Goal: Task Accomplishment & Management: Use online tool/utility

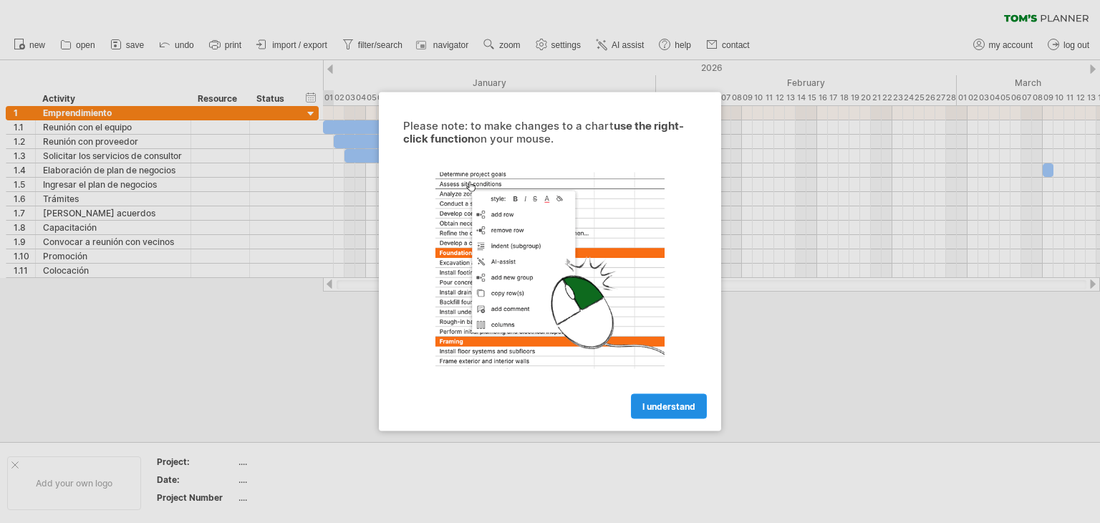
click at [673, 407] on span "I understand" at bounding box center [668, 406] width 53 height 11
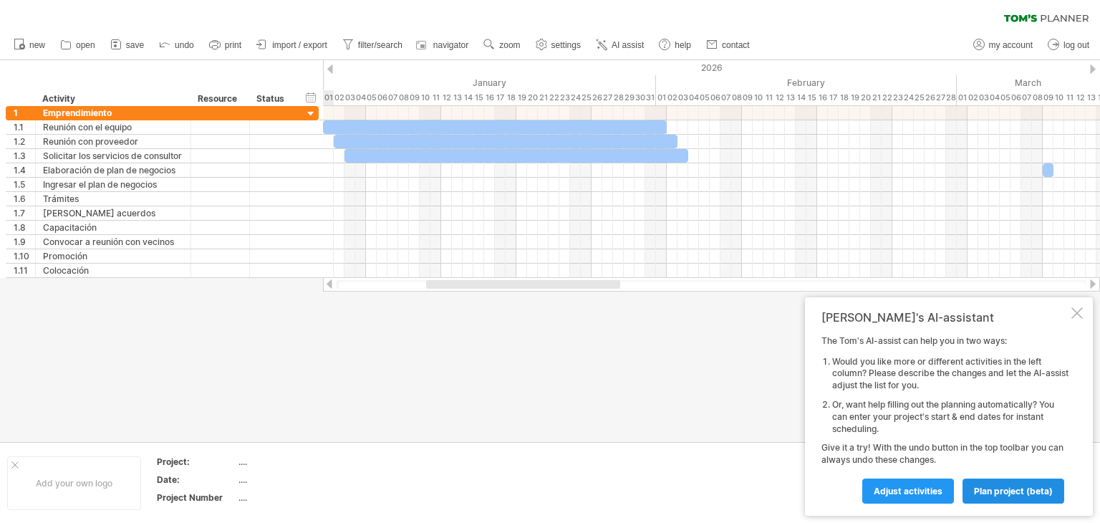
click at [1020, 488] on span "plan project (beta)" at bounding box center [1013, 490] width 79 height 11
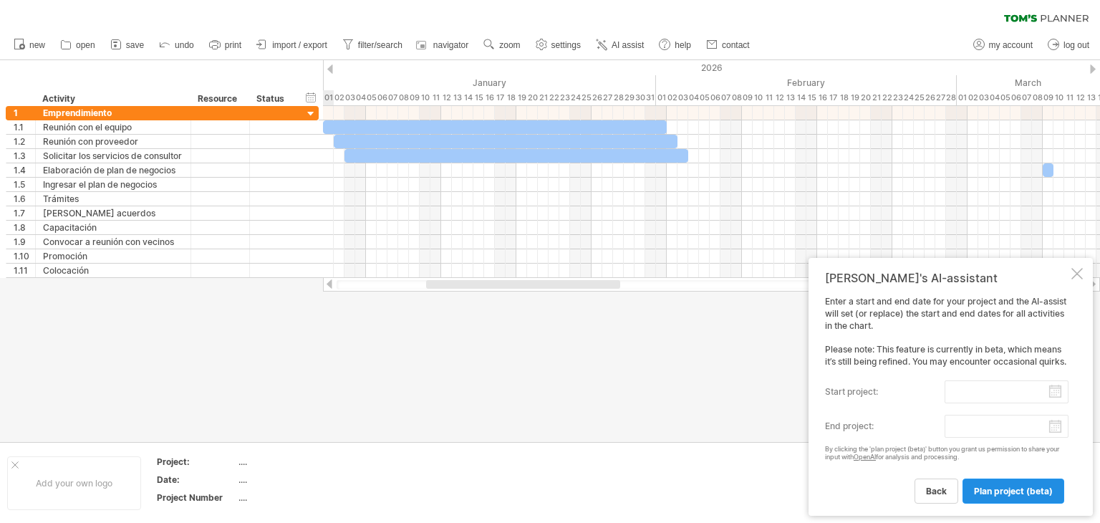
click at [1001, 490] on span "plan project (beta)" at bounding box center [1013, 490] width 79 height 11
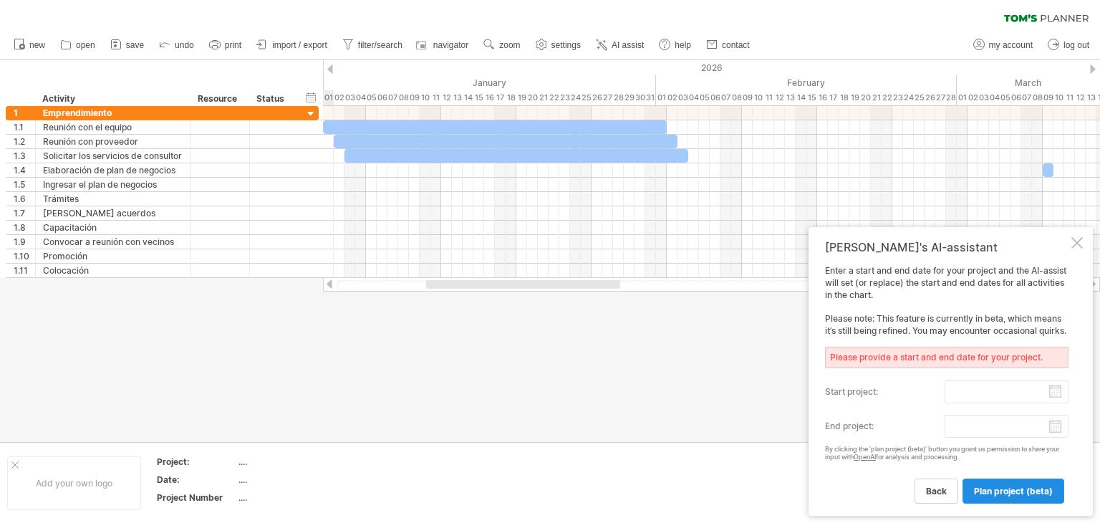
click at [1001, 490] on span "plan project (beta)" at bounding box center [1013, 490] width 79 height 11
click at [931, 493] on span "back" at bounding box center [936, 490] width 21 height 11
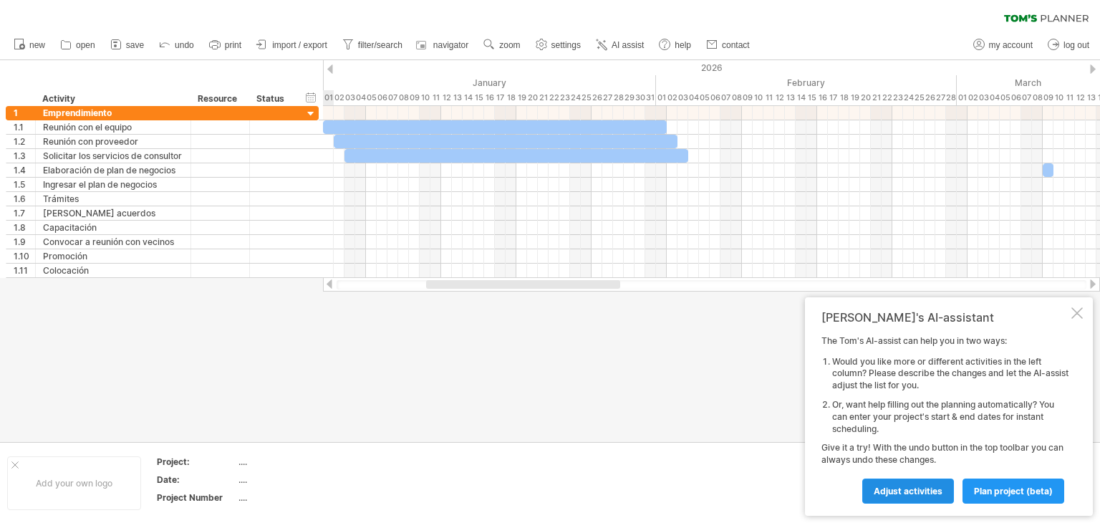
click at [911, 492] on span "Adjust activities" at bounding box center [907, 490] width 69 height 11
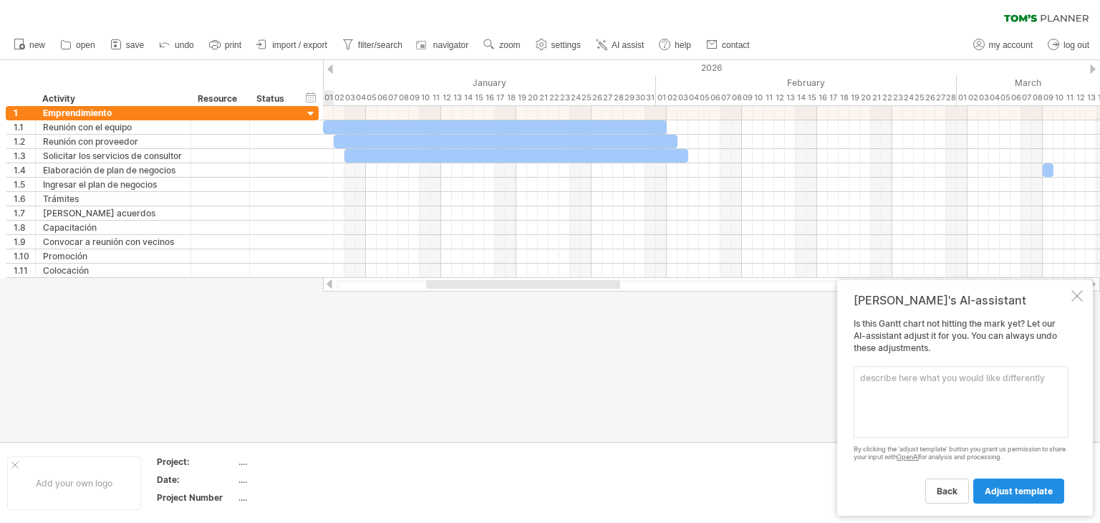
click at [1004, 492] on span "adjust template" at bounding box center [1018, 490] width 68 height 11
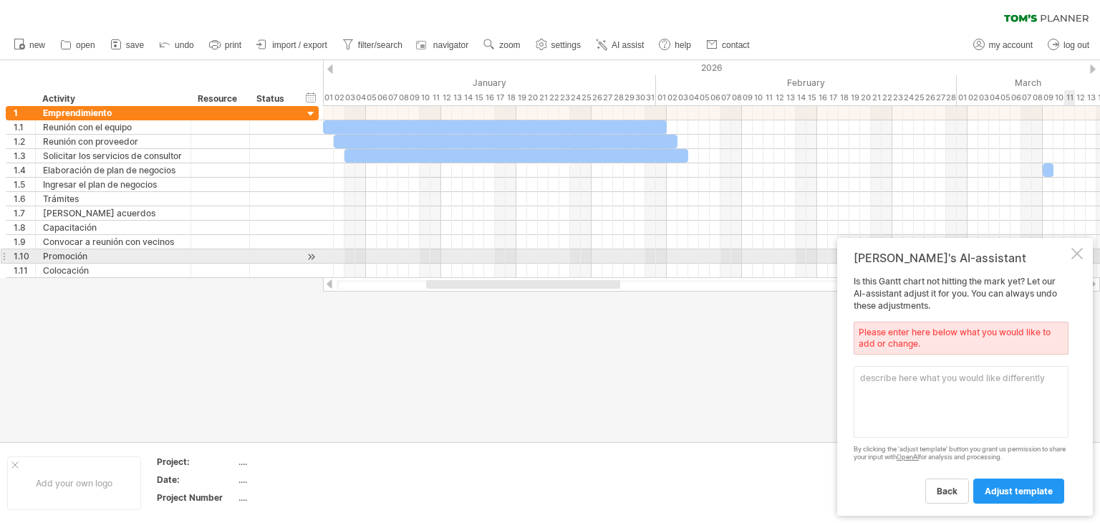
click at [1080, 255] on div at bounding box center [1076, 253] width 11 height 11
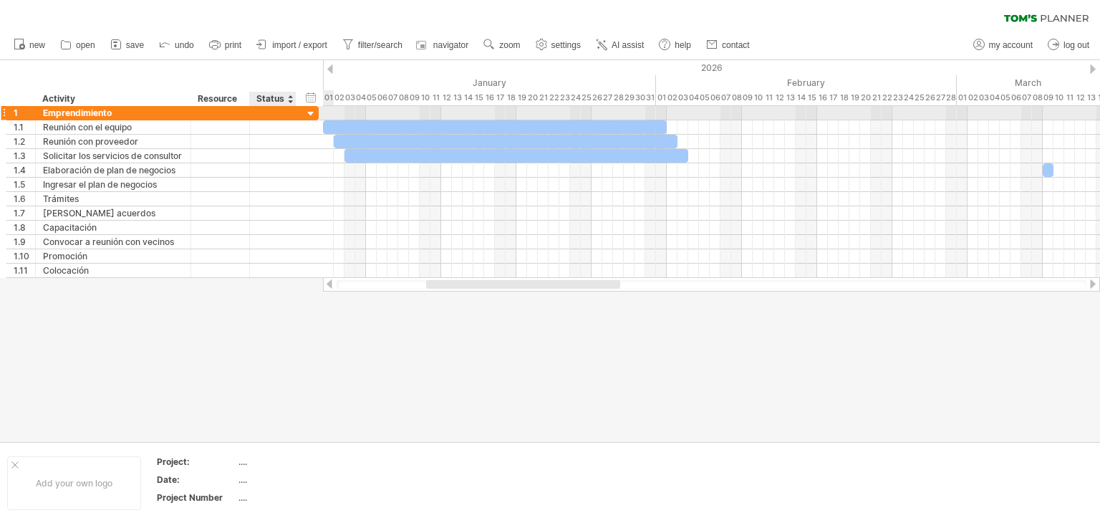
click at [316, 112] on div at bounding box center [311, 114] width 14 height 14
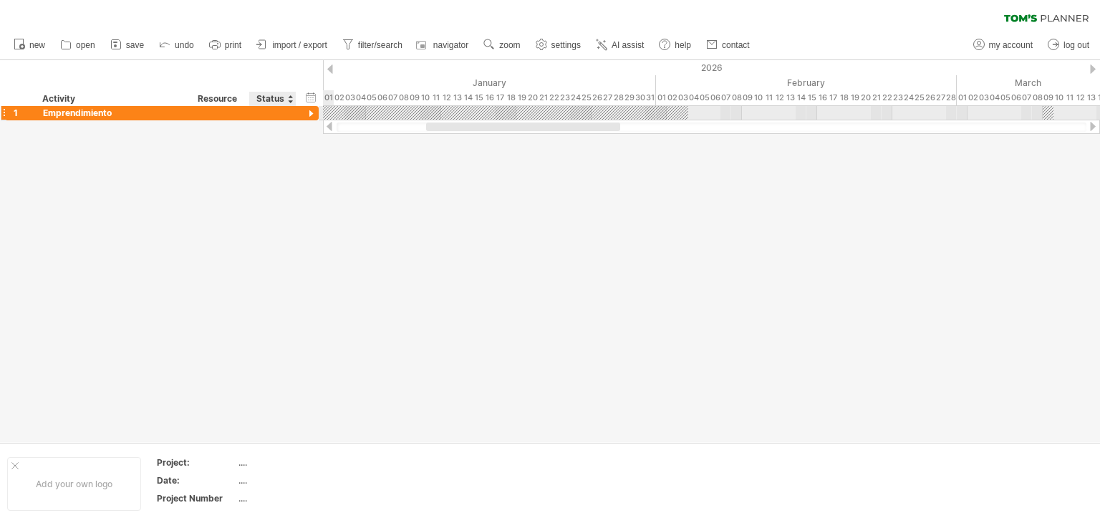
click at [311, 112] on div at bounding box center [311, 114] width 14 height 14
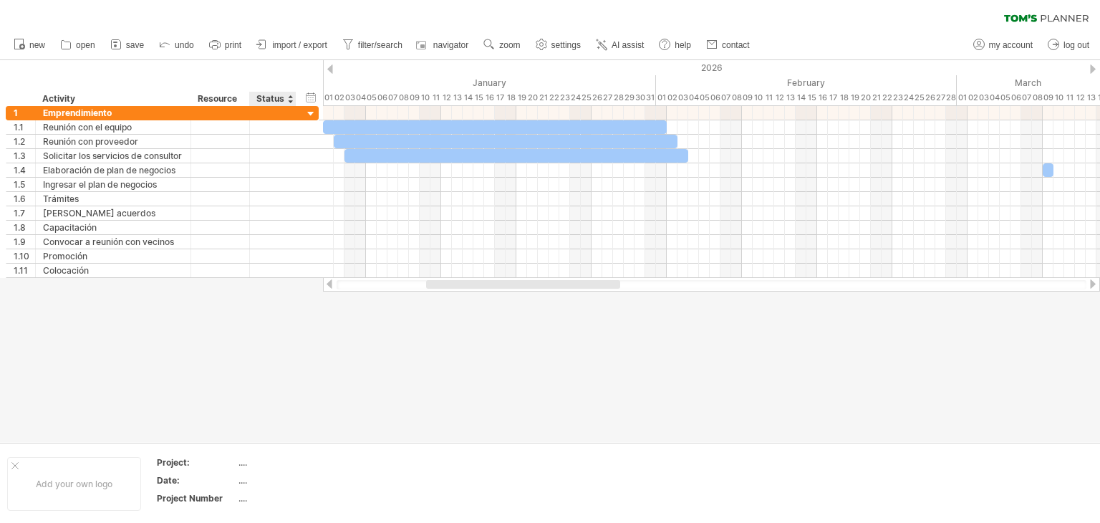
click at [266, 361] on div at bounding box center [550, 251] width 1100 height 382
click at [1092, 285] on div at bounding box center [1092, 283] width 11 height 9
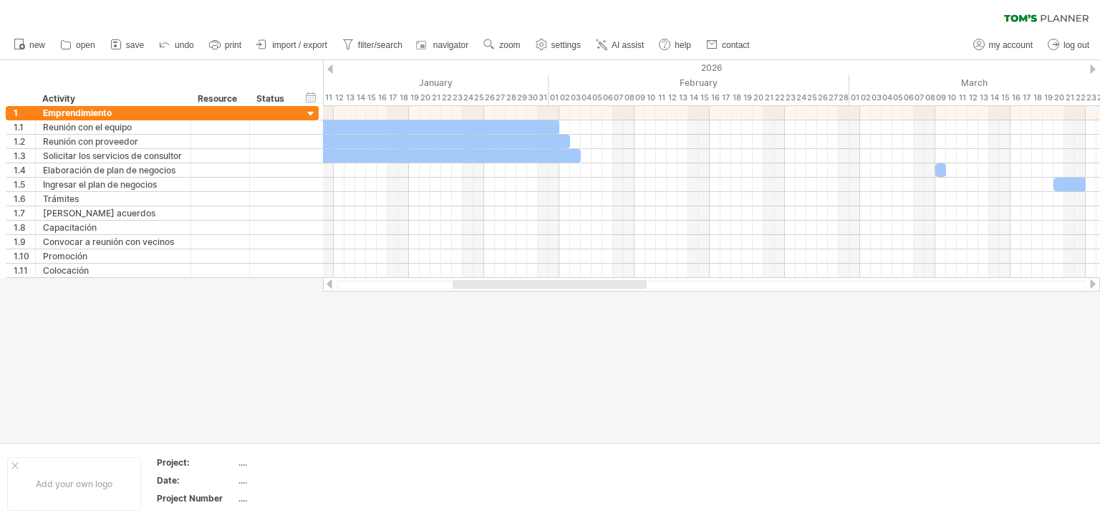
click at [1092, 285] on div at bounding box center [1092, 283] width 11 height 9
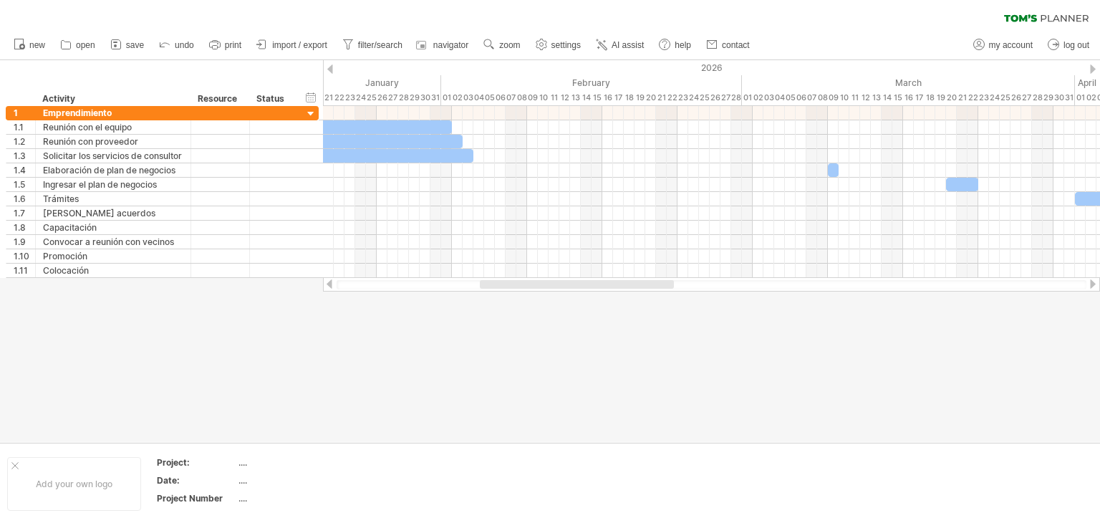
click at [1092, 285] on div at bounding box center [1092, 283] width 11 height 9
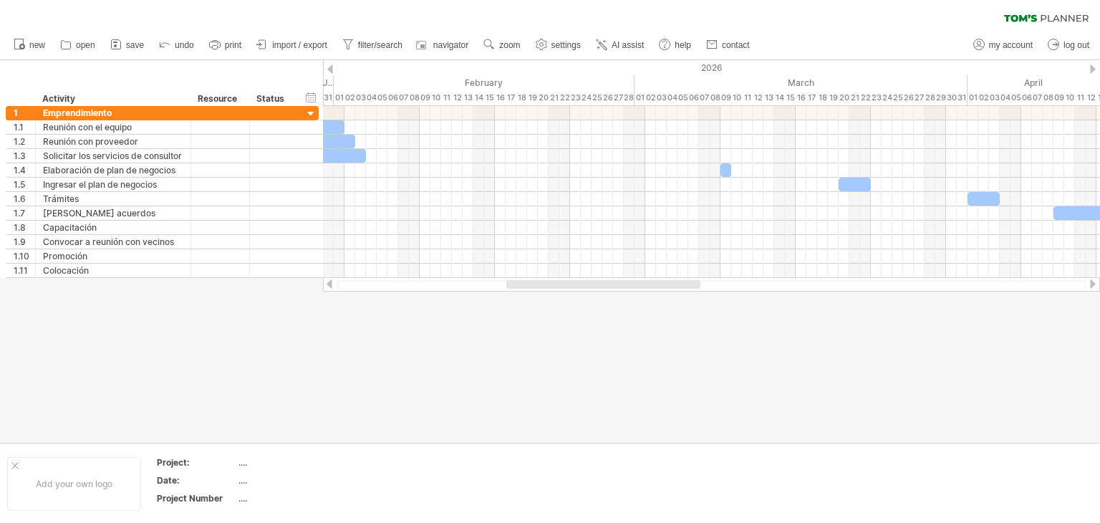
click at [1092, 285] on div at bounding box center [1092, 283] width 11 height 9
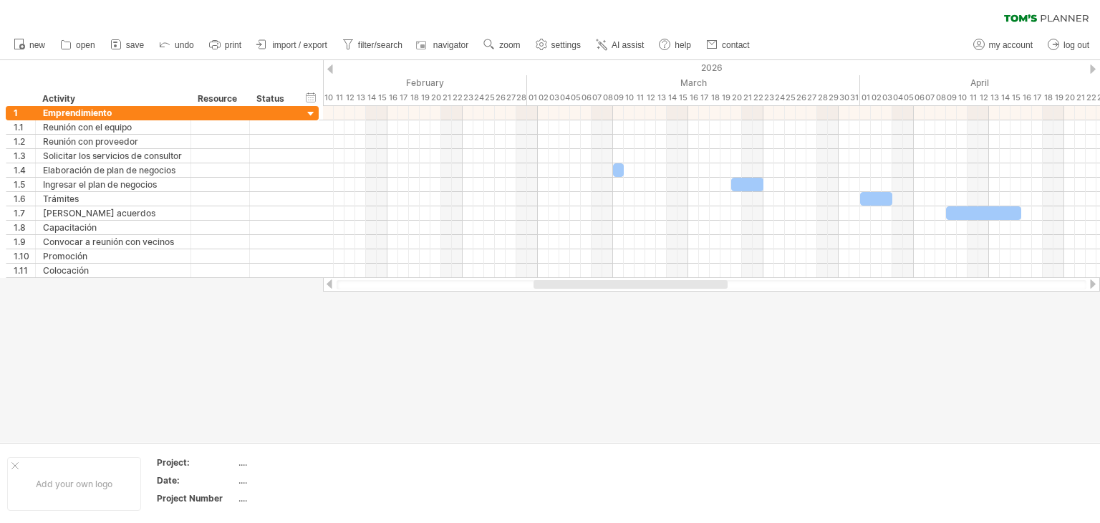
click at [1092, 285] on div at bounding box center [1092, 283] width 11 height 9
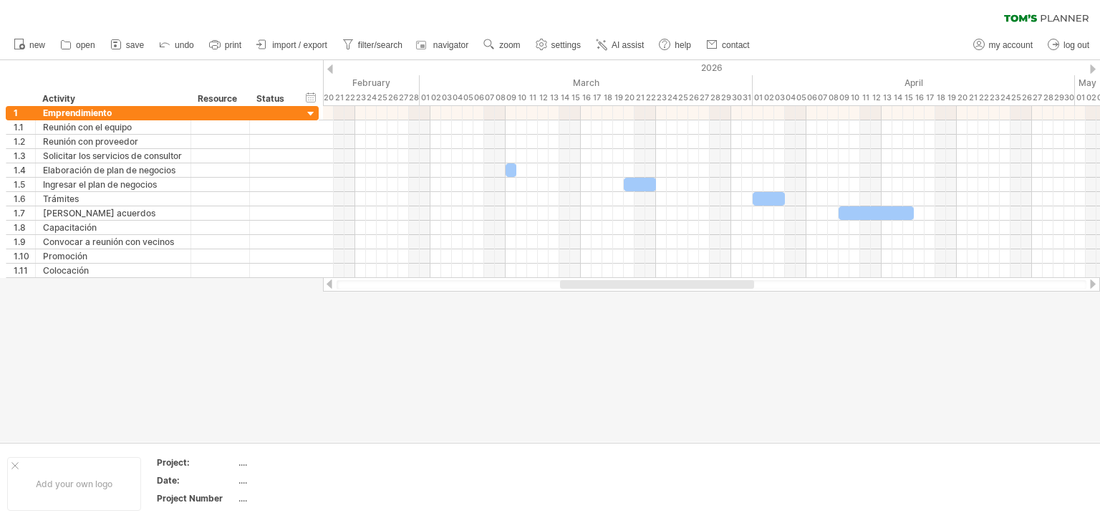
click at [1092, 285] on div at bounding box center [1092, 283] width 11 height 9
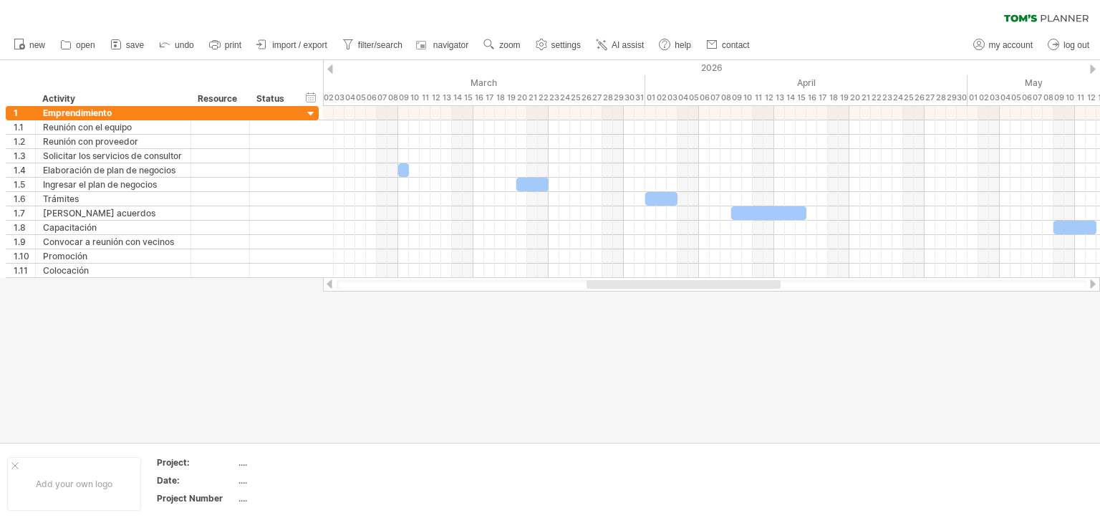
click at [1092, 285] on div at bounding box center [1092, 283] width 11 height 9
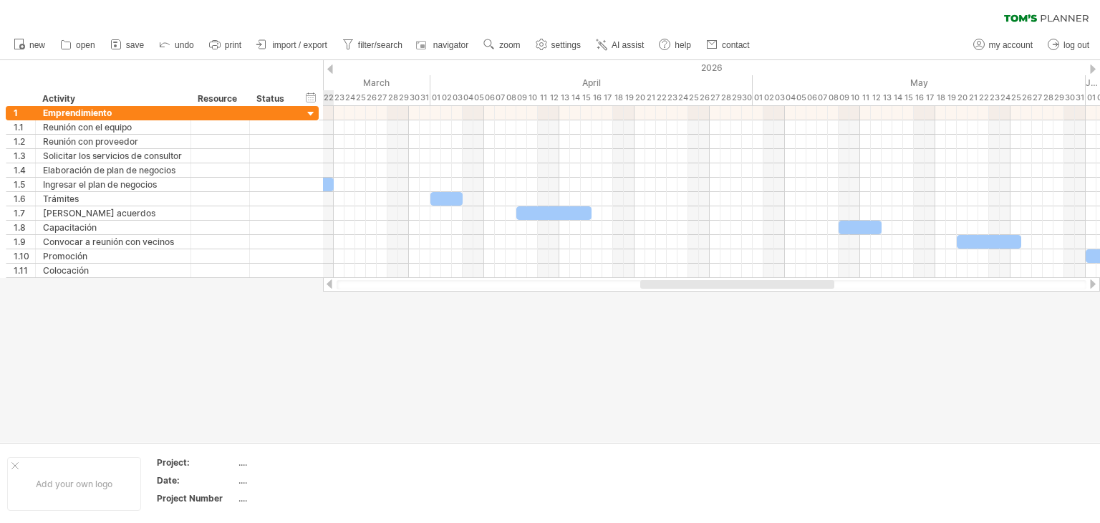
click at [1092, 285] on div at bounding box center [1092, 283] width 11 height 9
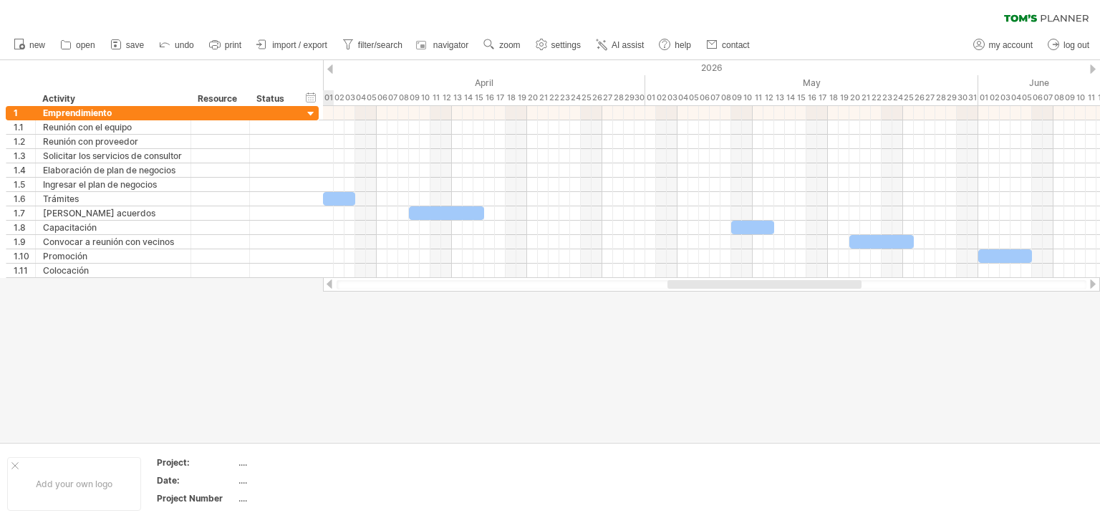
click at [1092, 285] on div at bounding box center [1092, 283] width 11 height 9
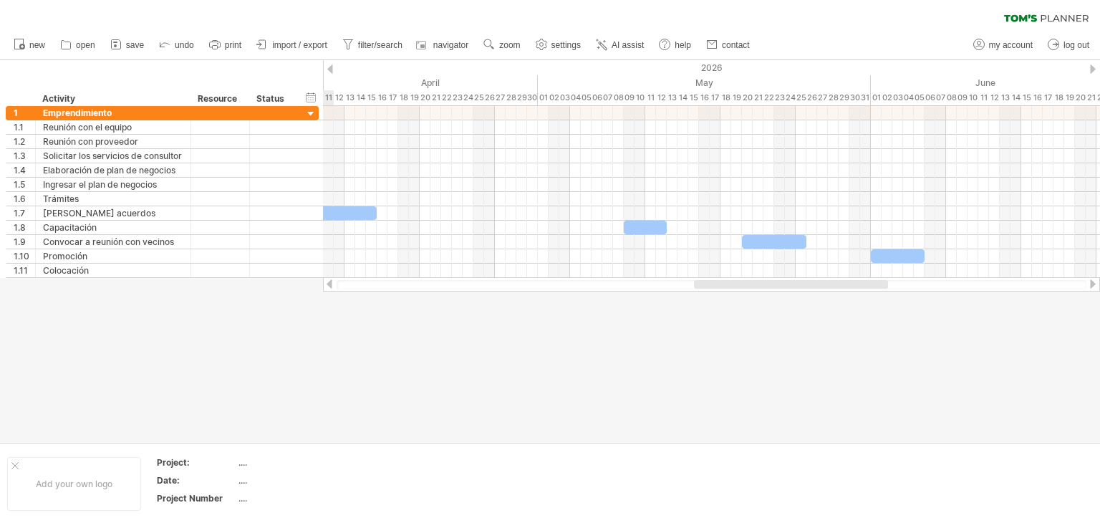
click at [1092, 285] on div at bounding box center [1092, 283] width 11 height 9
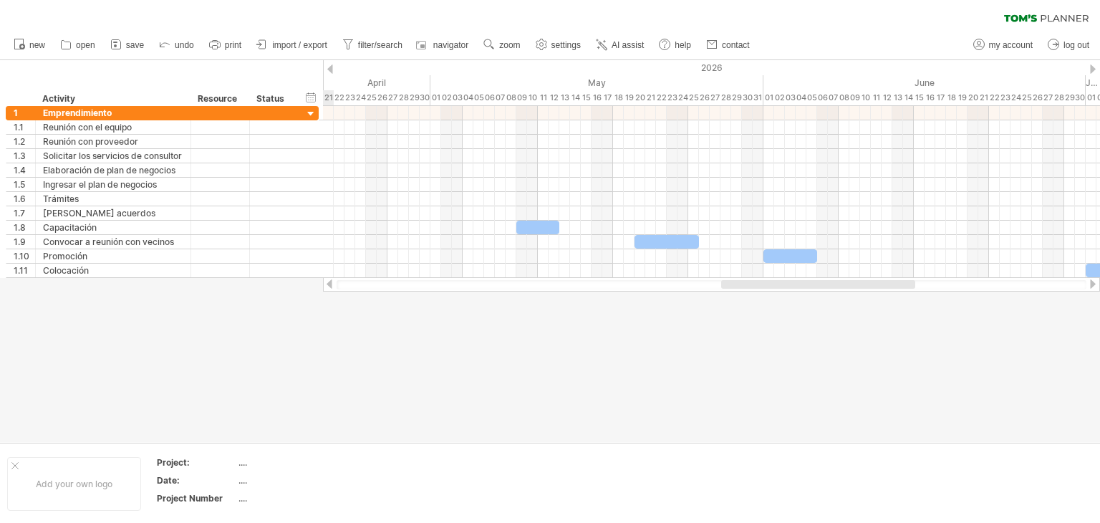
click at [1092, 285] on div at bounding box center [1092, 283] width 11 height 9
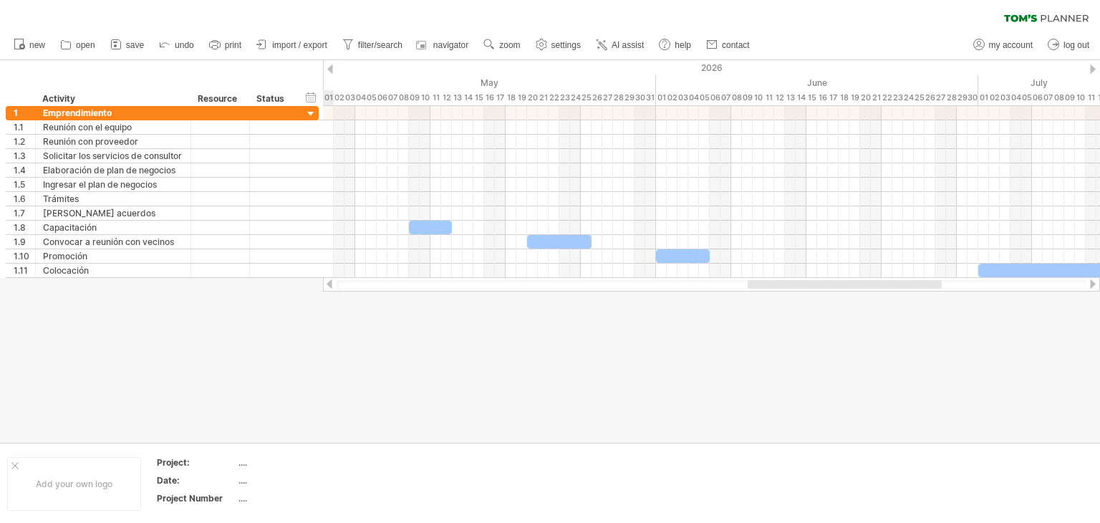
click at [1092, 285] on div at bounding box center [1092, 283] width 11 height 9
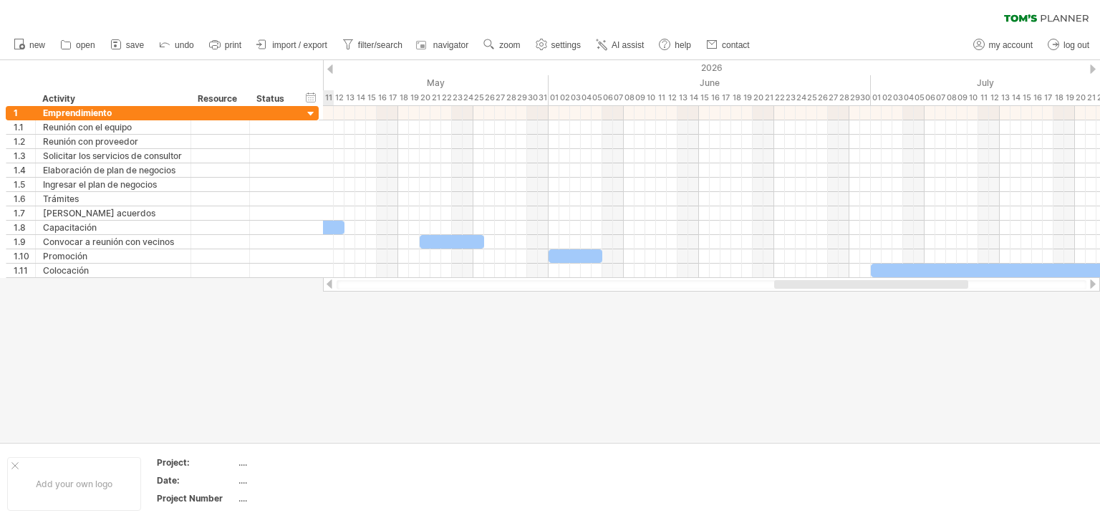
click at [1092, 285] on div at bounding box center [1092, 283] width 11 height 9
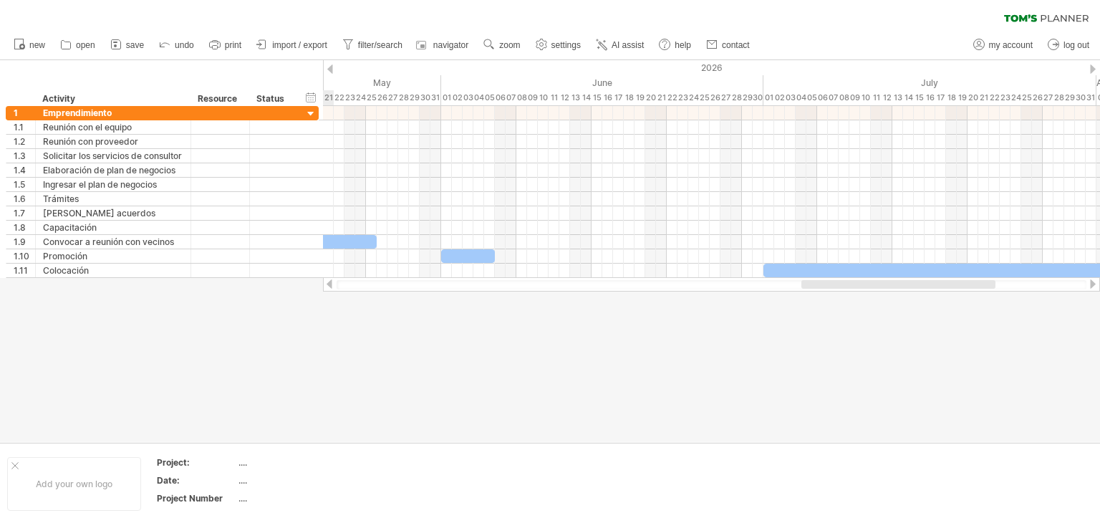
click at [1092, 285] on div at bounding box center [1092, 283] width 11 height 9
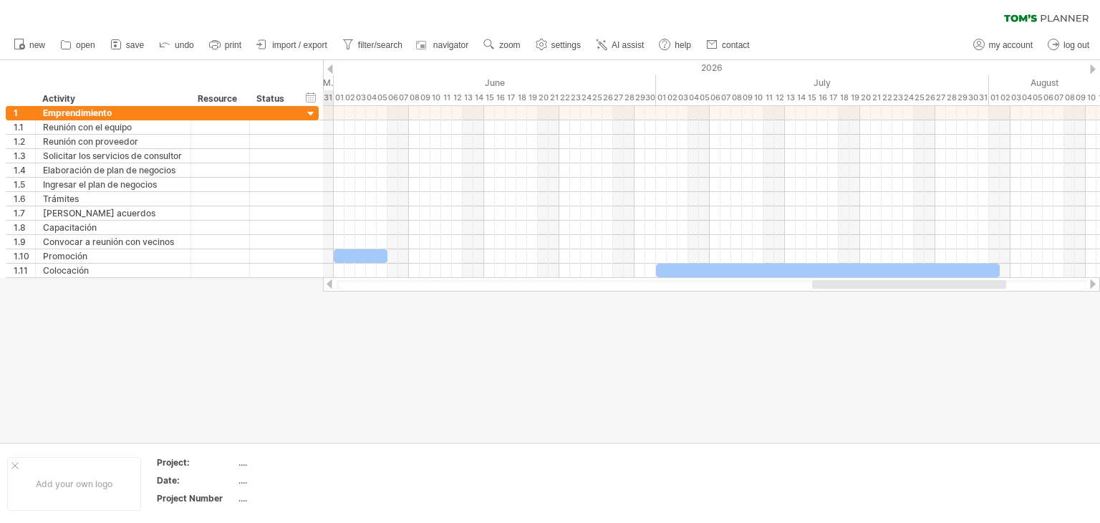
click at [1092, 285] on div at bounding box center [1092, 283] width 11 height 9
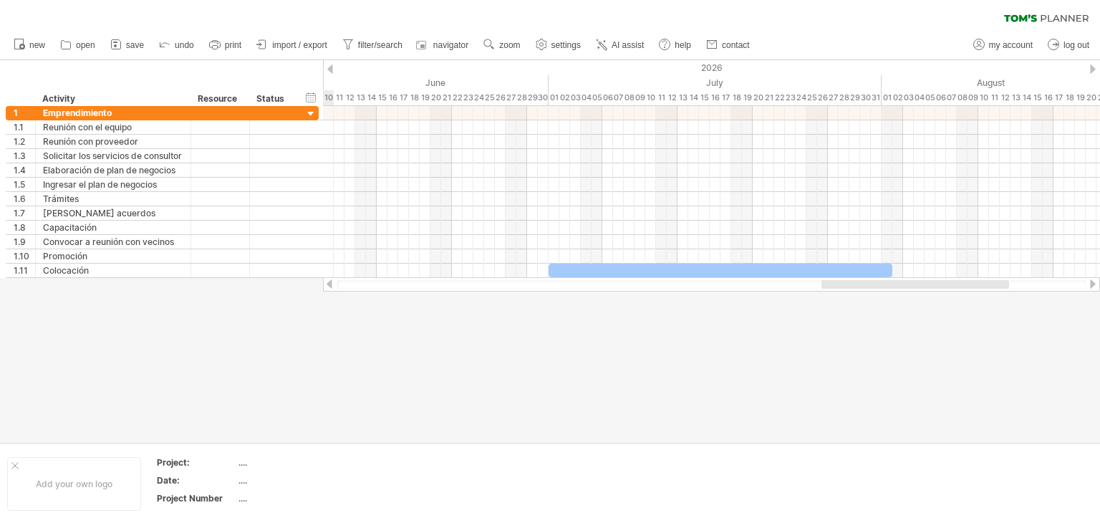
click at [1092, 285] on div at bounding box center [1092, 283] width 11 height 9
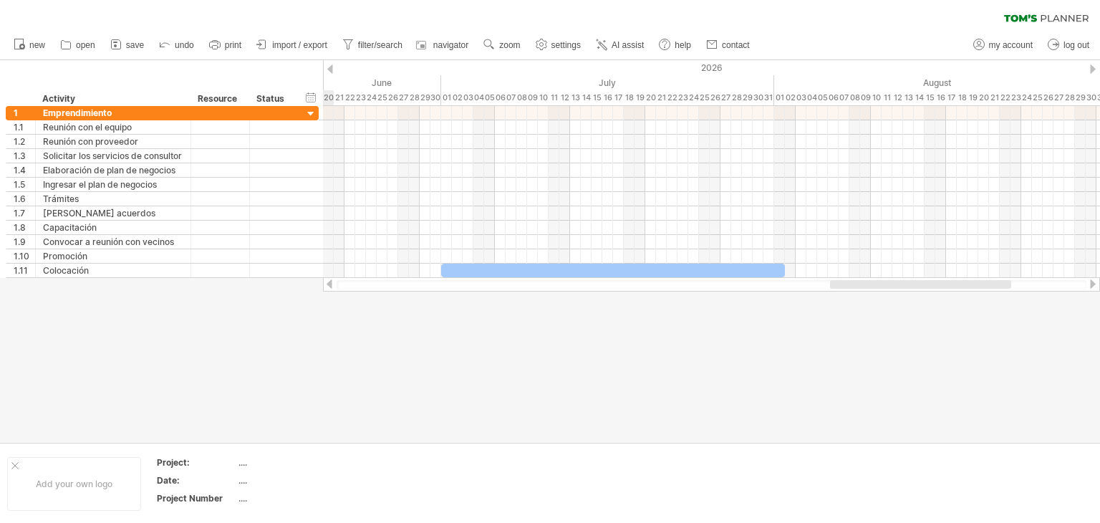
click at [1092, 285] on div at bounding box center [1092, 283] width 11 height 9
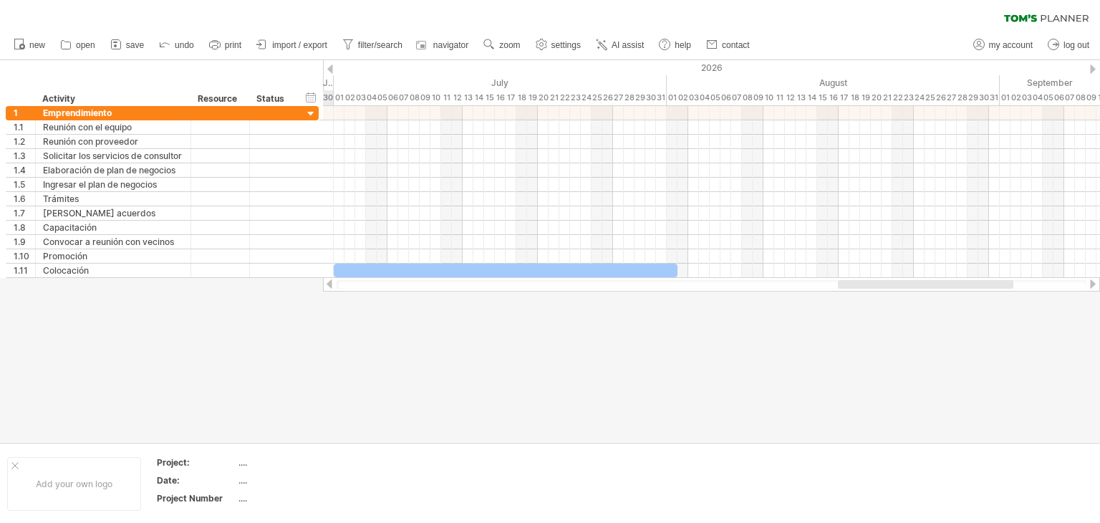
click at [1092, 285] on div at bounding box center [1092, 283] width 11 height 9
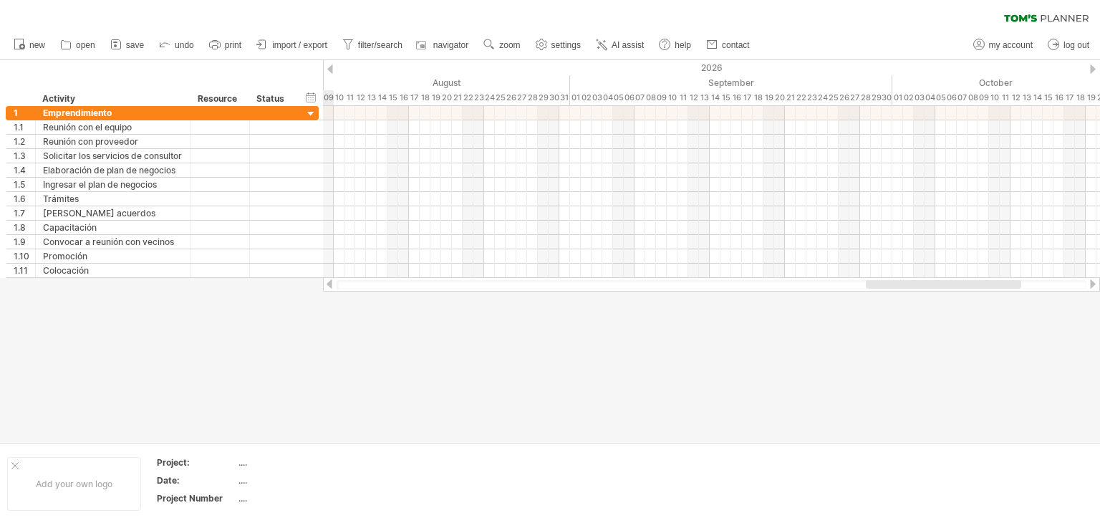
click at [1092, 285] on div at bounding box center [1092, 283] width 11 height 9
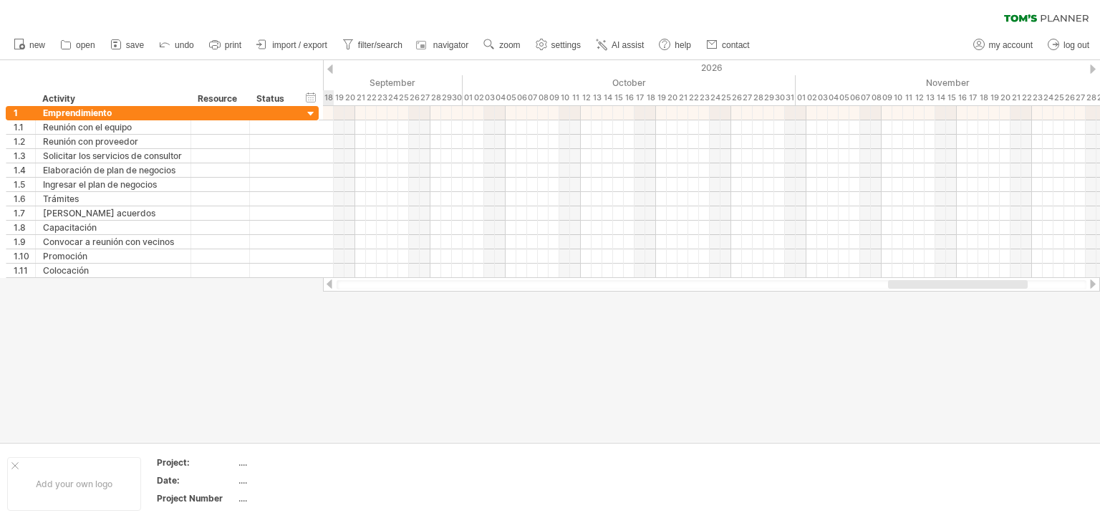
click at [1092, 285] on div at bounding box center [1092, 283] width 11 height 9
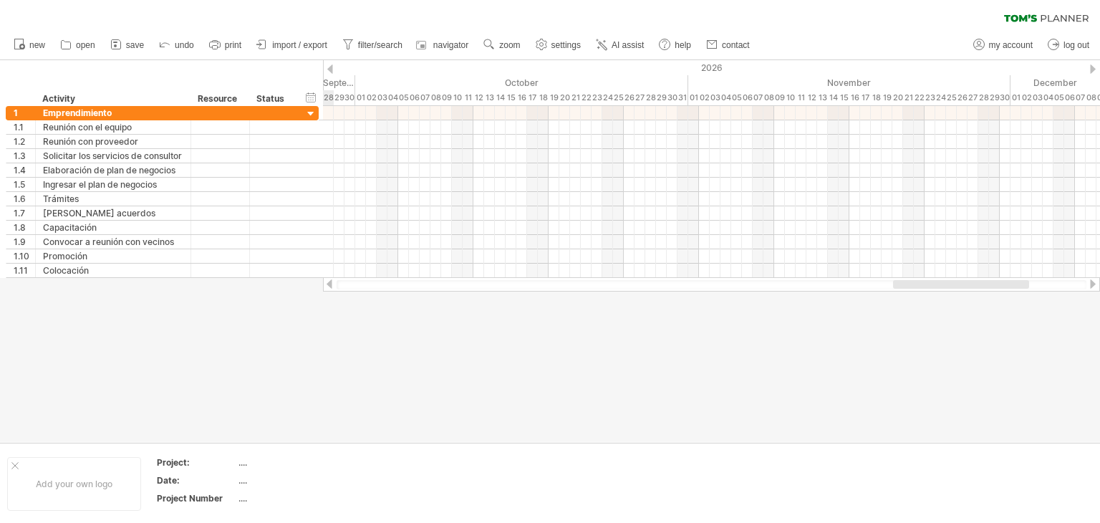
click at [1092, 285] on div at bounding box center [1092, 283] width 11 height 9
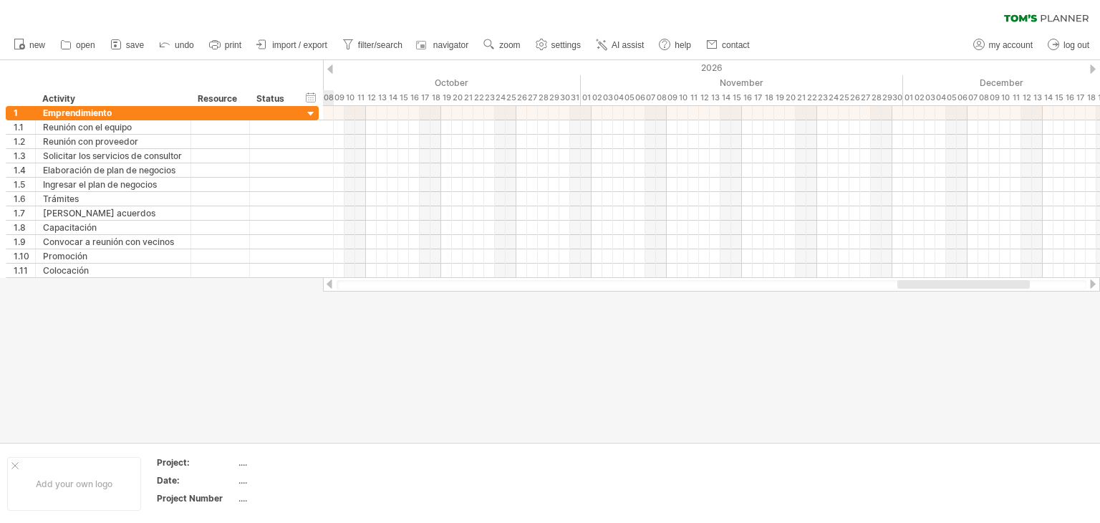
click at [1092, 285] on div at bounding box center [1092, 283] width 11 height 9
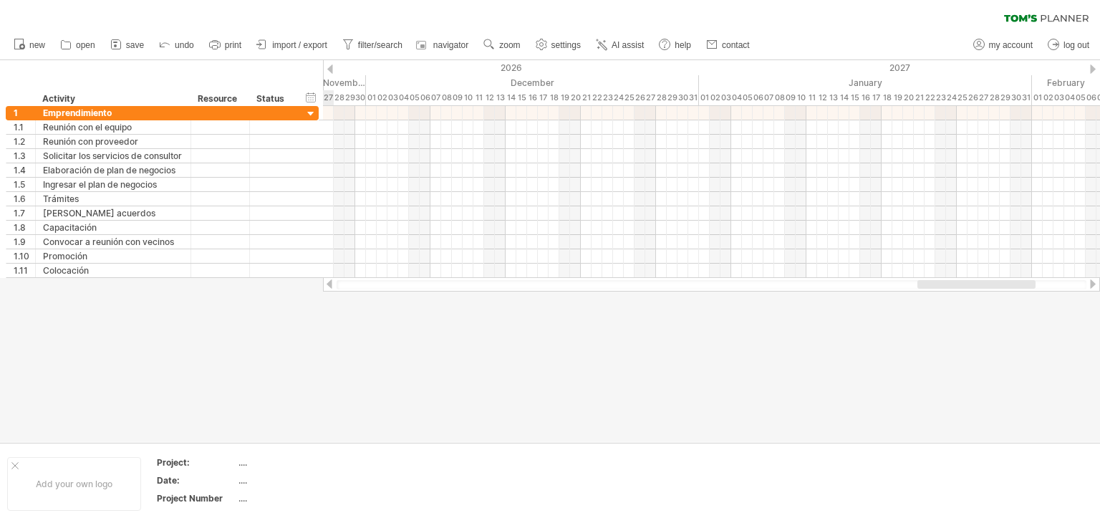
click at [1092, 285] on div at bounding box center [1092, 283] width 11 height 9
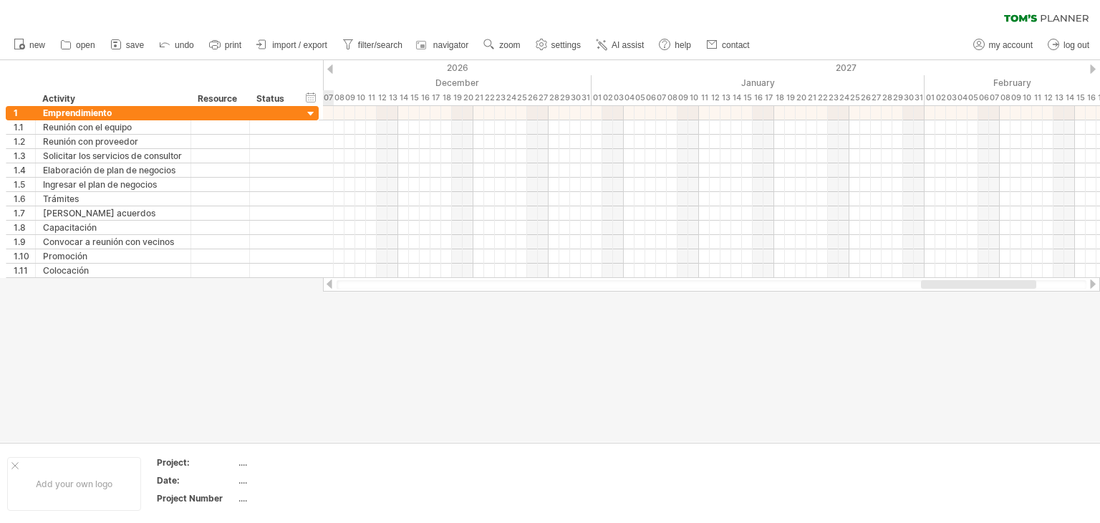
click at [1092, 285] on div at bounding box center [1092, 283] width 11 height 9
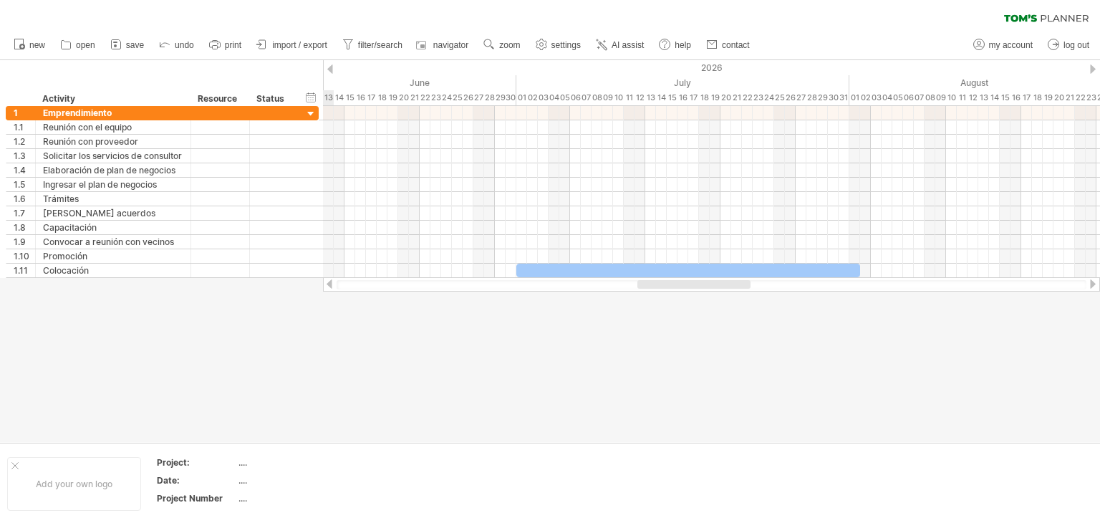
drag, startPoint x: 949, startPoint y: 281, endPoint x: 629, endPoint y: 291, distance: 319.5
click at [634, 291] on div at bounding box center [711, 284] width 777 height 14
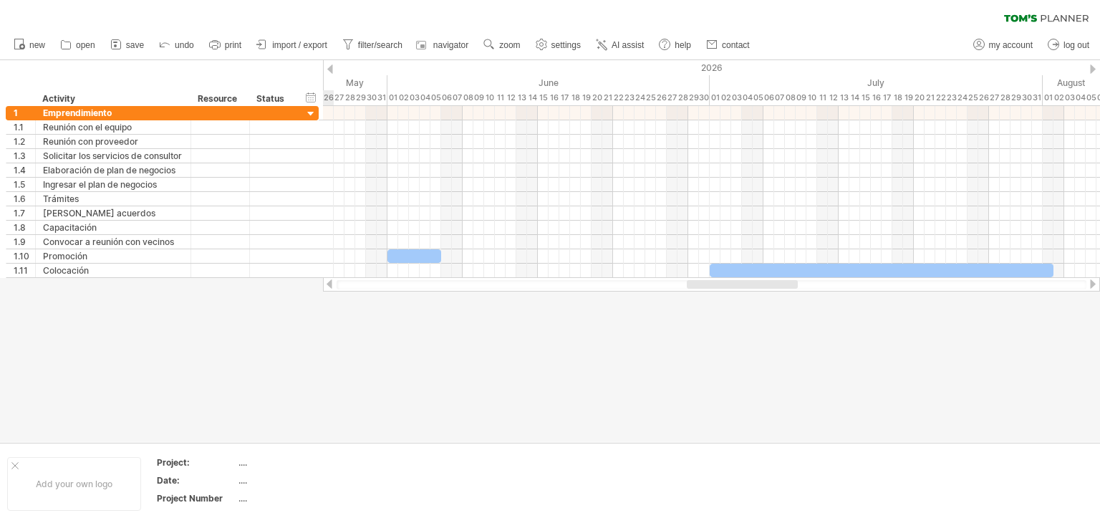
click at [629, 291] on div "Trying to reach [DOMAIN_NAME] Connected again... 0% clear filter new 1" at bounding box center [550, 261] width 1100 height 523
click at [629, 291] on div at bounding box center [550, 251] width 1100 height 382
drag, startPoint x: 629, startPoint y: 291, endPoint x: 457, endPoint y: 286, distance: 172.6
click at [455, 286] on div "Trying to reach [DOMAIN_NAME] Connected again... 0% clear filter new 1" at bounding box center [550, 261] width 1100 height 523
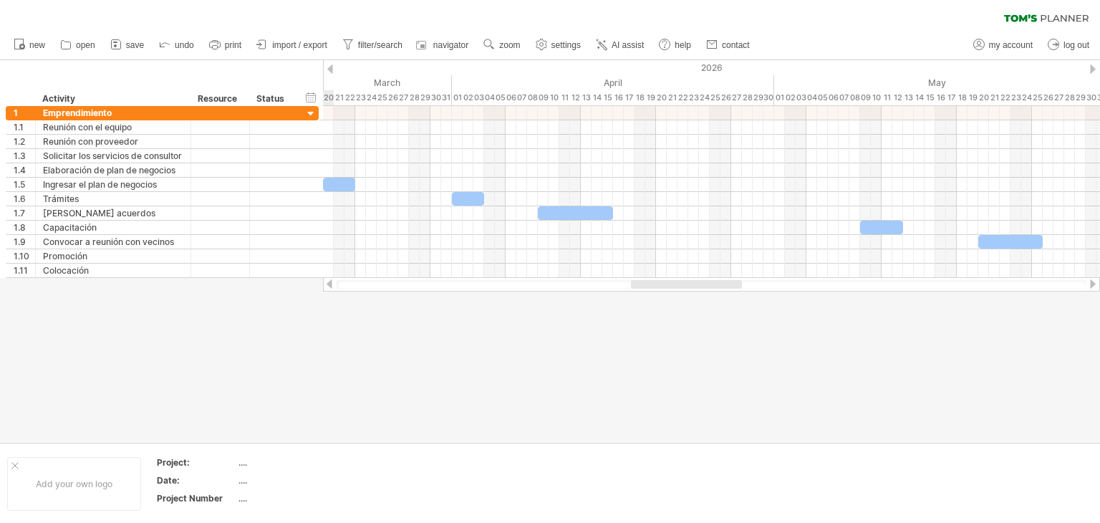
drag, startPoint x: 823, startPoint y: 281, endPoint x: 635, endPoint y: 287, distance: 188.4
click at [641, 287] on div at bounding box center [686, 284] width 111 height 9
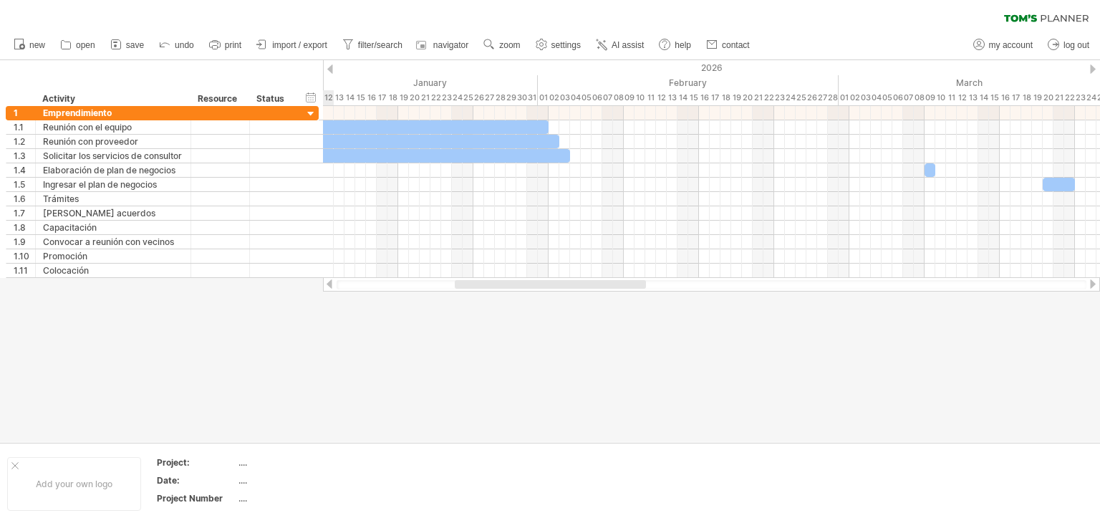
drag, startPoint x: 635, startPoint y: 287, endPoint x: 471, endPoint y: 290, distance: 164.0
click at [467, 290] on div at bounding box center [711, 284] width 777 height 14
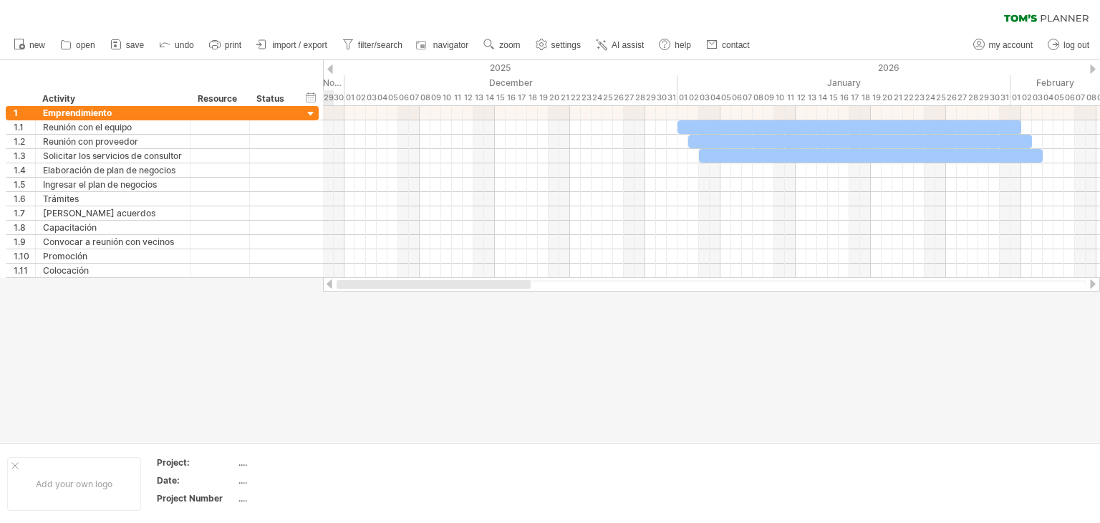
drag, startPoint x: 543, startPoint y: 285, endPoint x: 390, endPoint y: 278, distance: 152.6
click at [390, 278] on div at bounding box center [711, 284] width 777 height 14
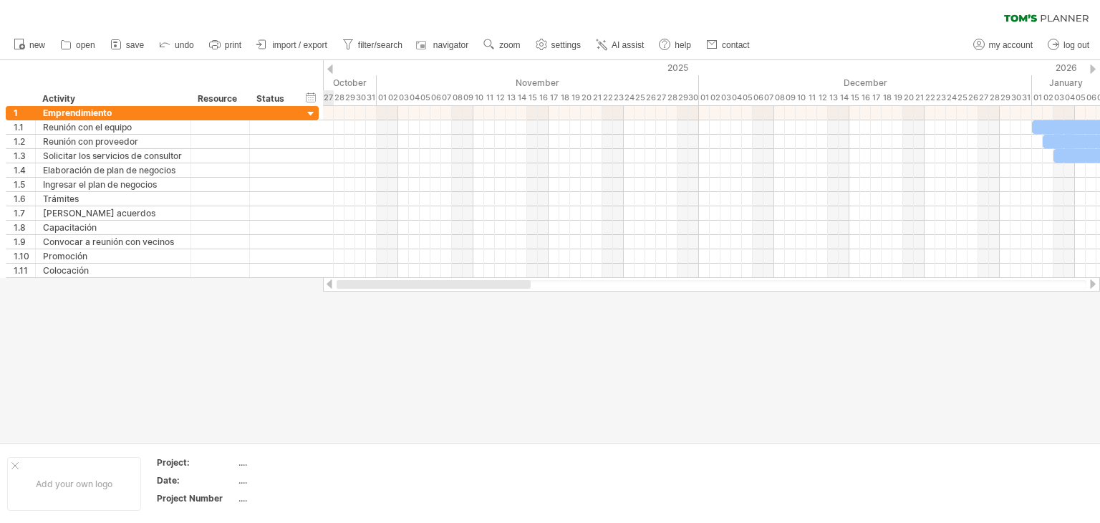
drag, startPoint x: 467, startPoint y: 284, endPoint x: 377, endPoint y: 281, distance: 91.0
click at [377, 281] on div at bounding box center [433, 284] width 194 height 9
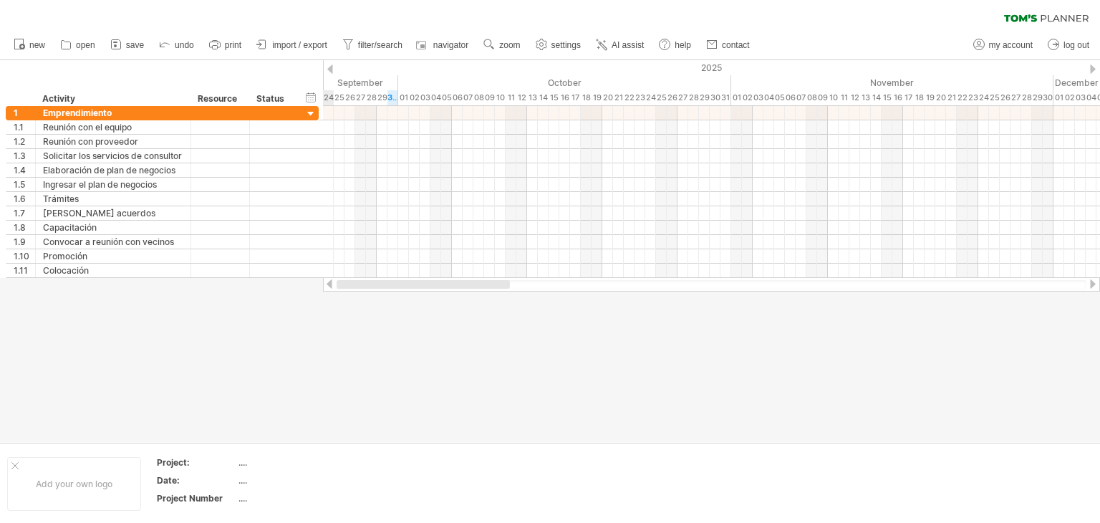
drag, startPoint x: 479, startPoint y: 285, endPoint x: 367, endPoint y: 278, distance: 111.9
click at [367, 278] on div at bounding box center [711, 284] width 777 height 14
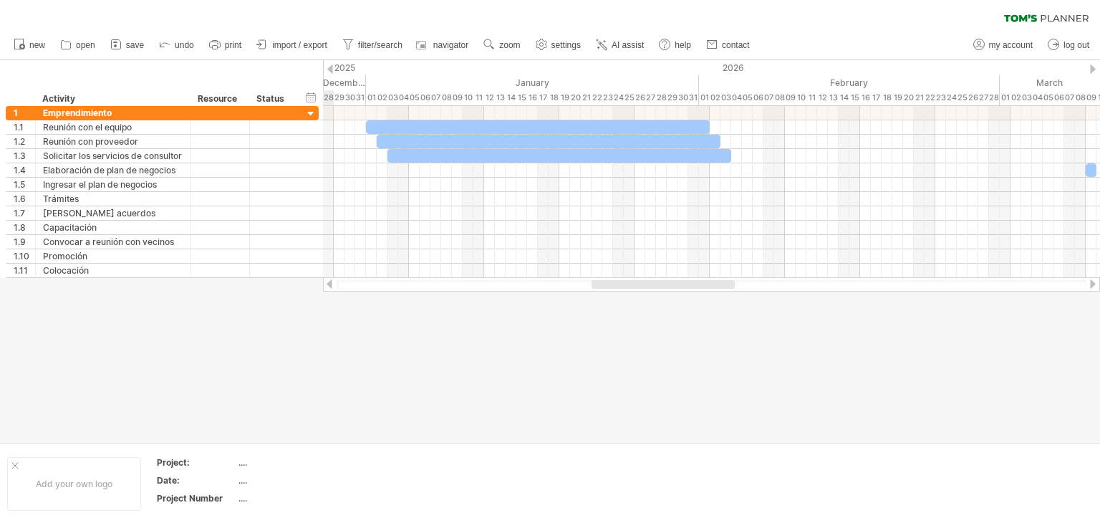
drag, startPoint x: 496, startPoint y: 283, endPoint x: 685, endPoint y: 304, distance: 190.1
click at [685, 304] on div "Trying to reach [DOMAIN_NAME] Connected again... 0% clear filter new 1" at bounding box center [550, 261] width 1100 height 523
click at [132, 47] on span "save" at bounding box center [135, 45] width 18 height 10
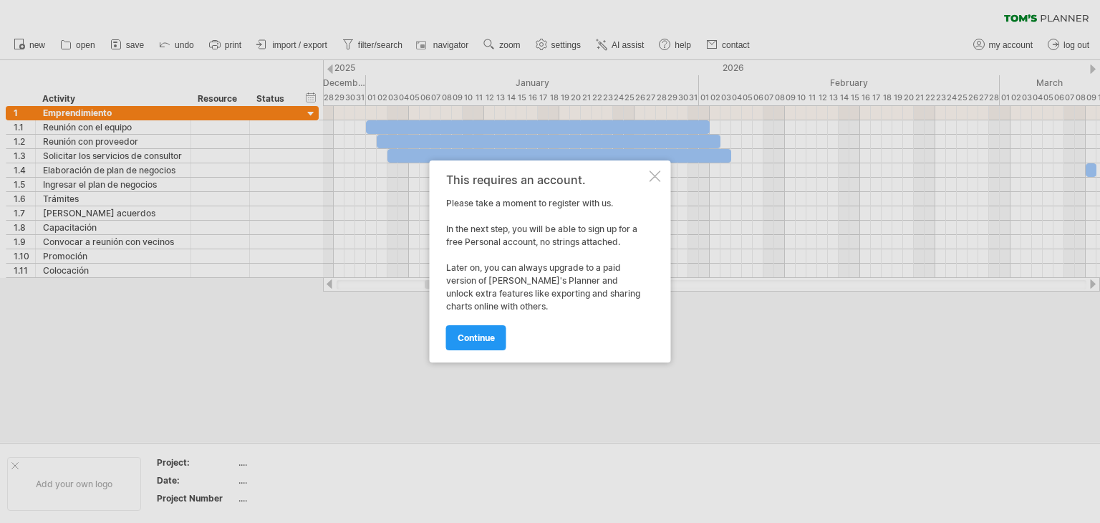
click at [659, 178] on div at bounding box center [654, 175] width 11 height 11
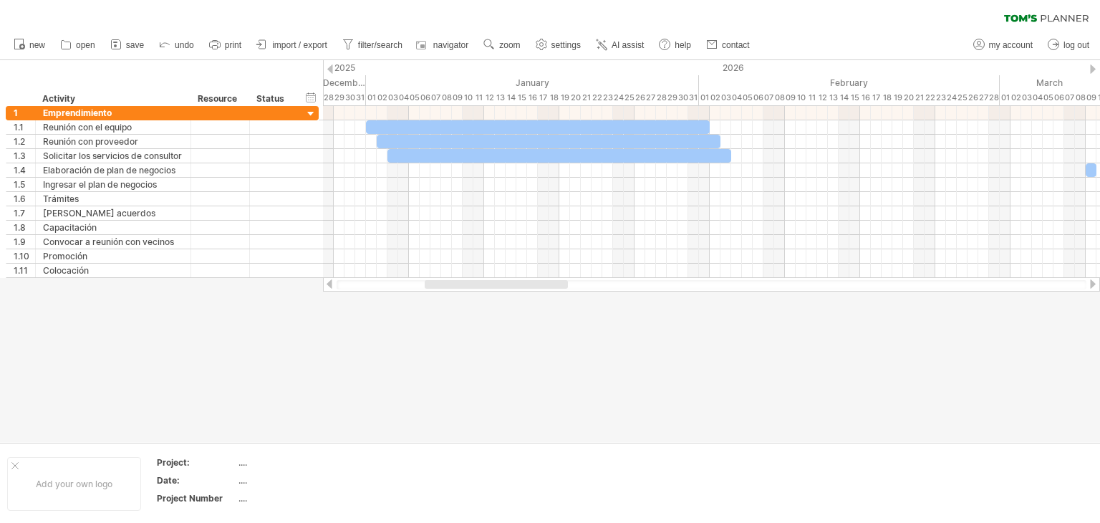
click at [1093, 284] on div at bounding box center [1092, 283] width 11 height 9
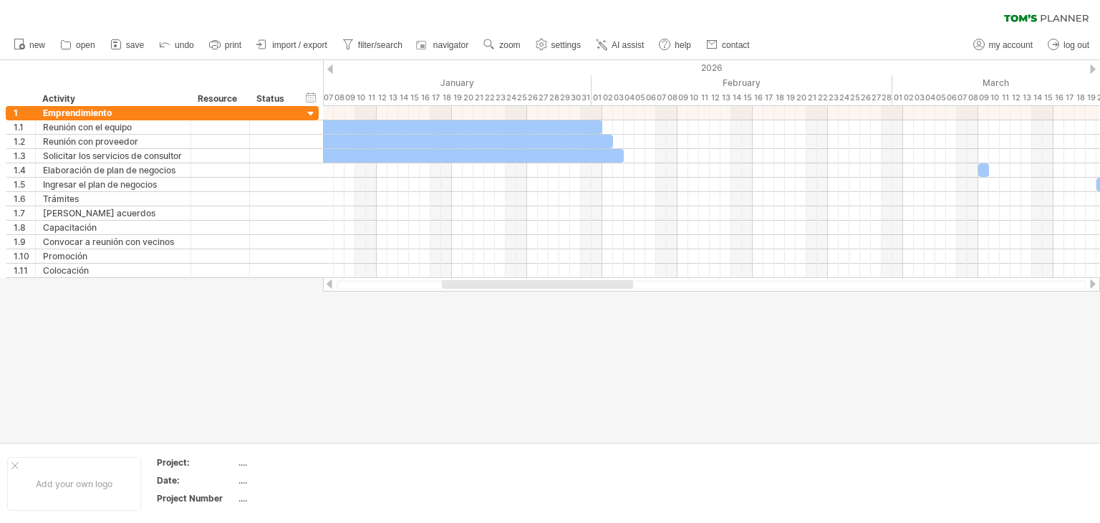
click at [1093, 284] on div at bounding box center [1092, 283] width 11 height 9
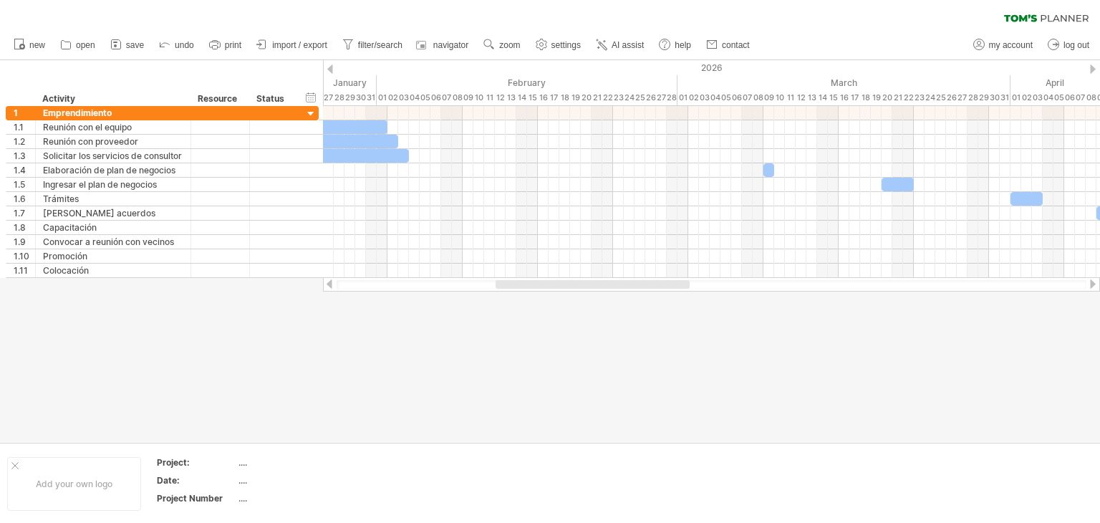
click at [1093, 284] on div at bounding box center [1092, 283] width 11 height 9
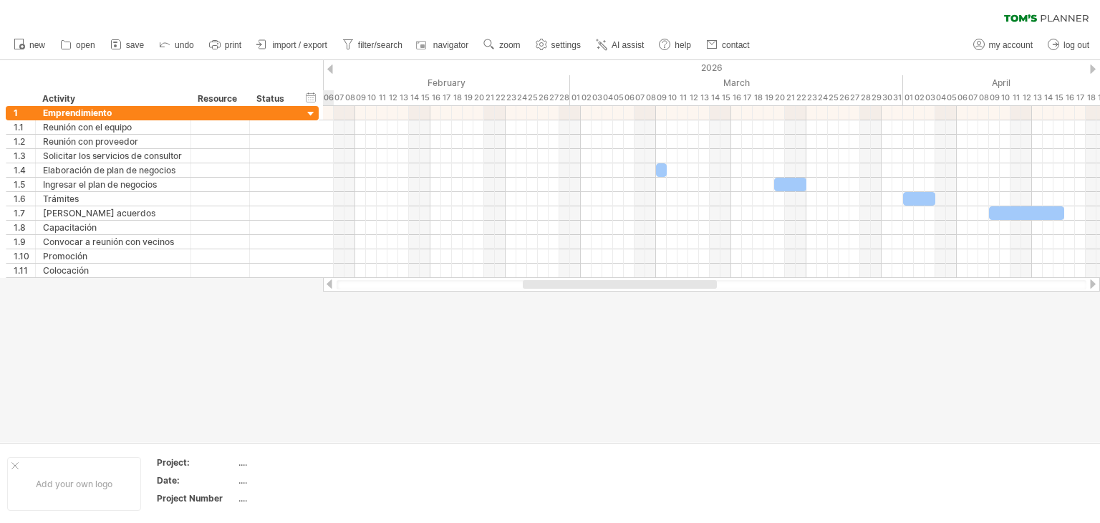
click at [1093, 284] on div at bounding box center [1092, 283] width 11 height 9
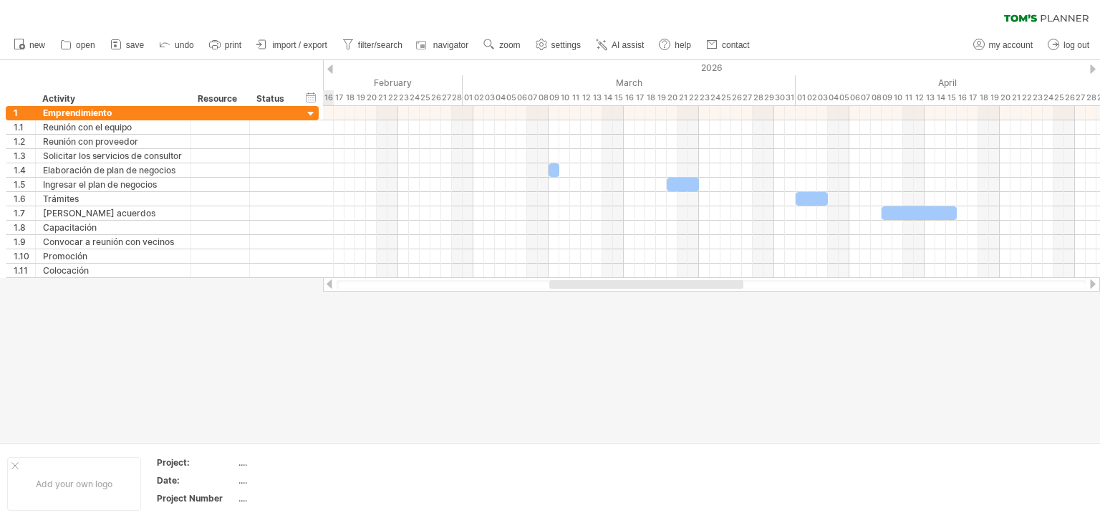
click at [1093, 284] on div at bounding box center [1092, 283] width 11 height 9
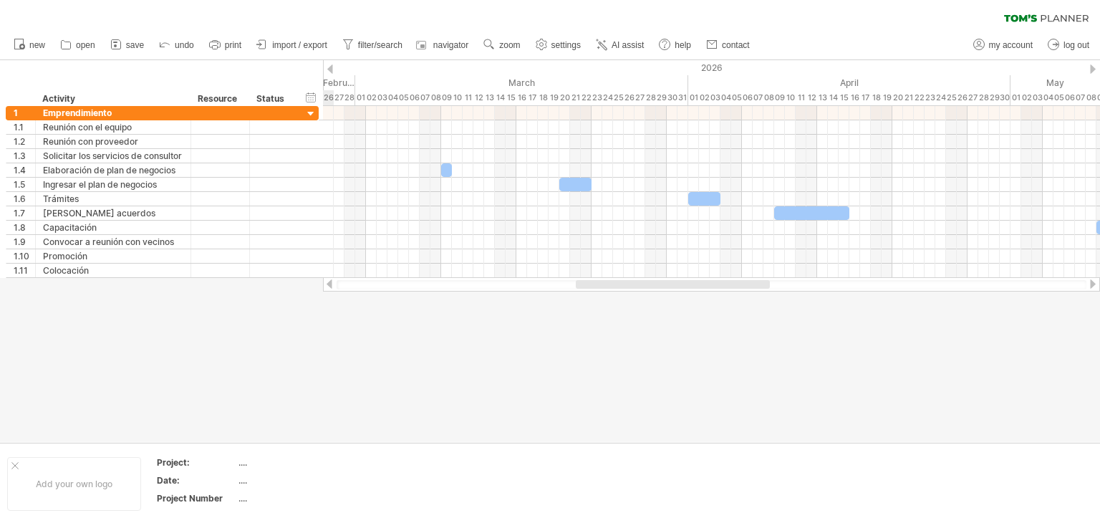
click at [1093, 284] on div at bounding box center [1092, 283] width 11 height 9
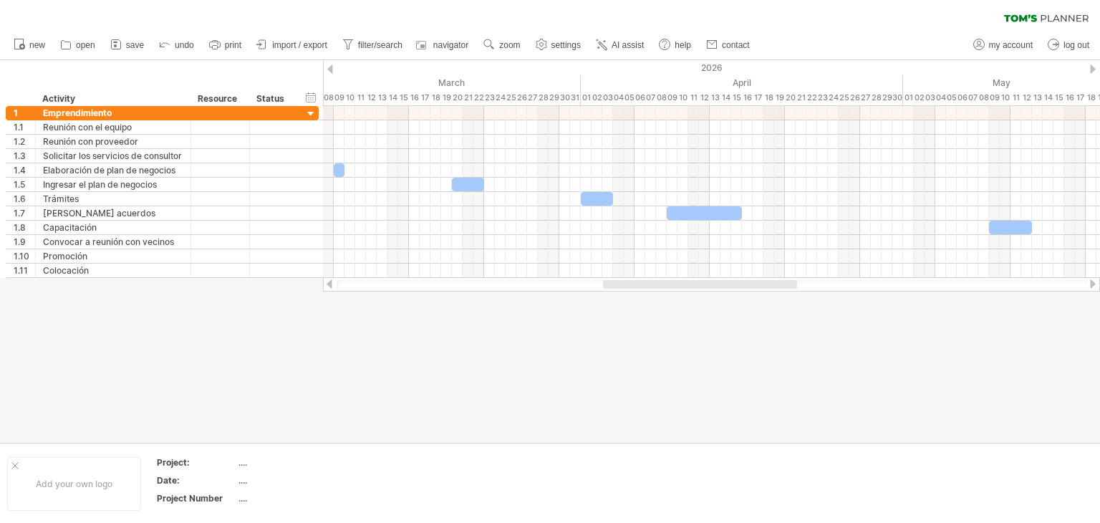
click at [597, 281] on div at bounding box center [711, 284] width 750 height 9
click at [597, 283] on div at bounding box center [711, 284] width 750 height 9
click at [1093, 284] on div at bounding box center [1092, 283] width 11 height 9
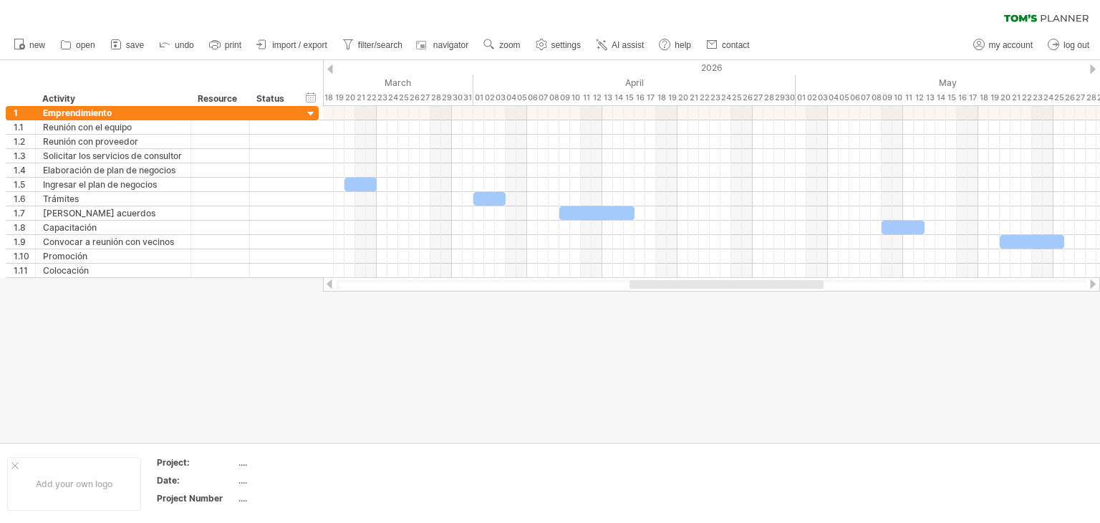
click at [1093, 284] on div at bounding box center [1092, 283] width 11 height 9
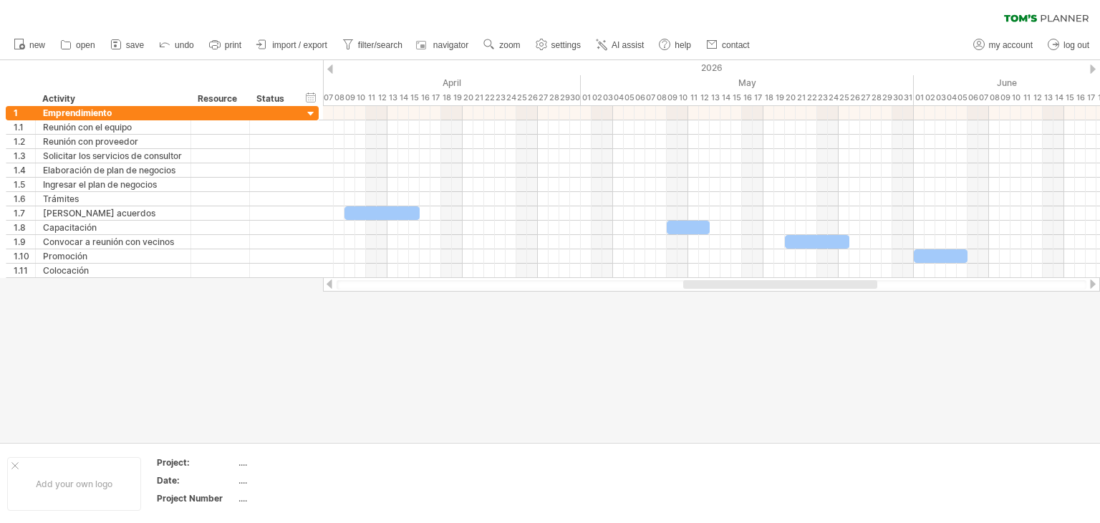
click at [1093, 284] on div at bounding box center [1092, 283] width 11 height 9
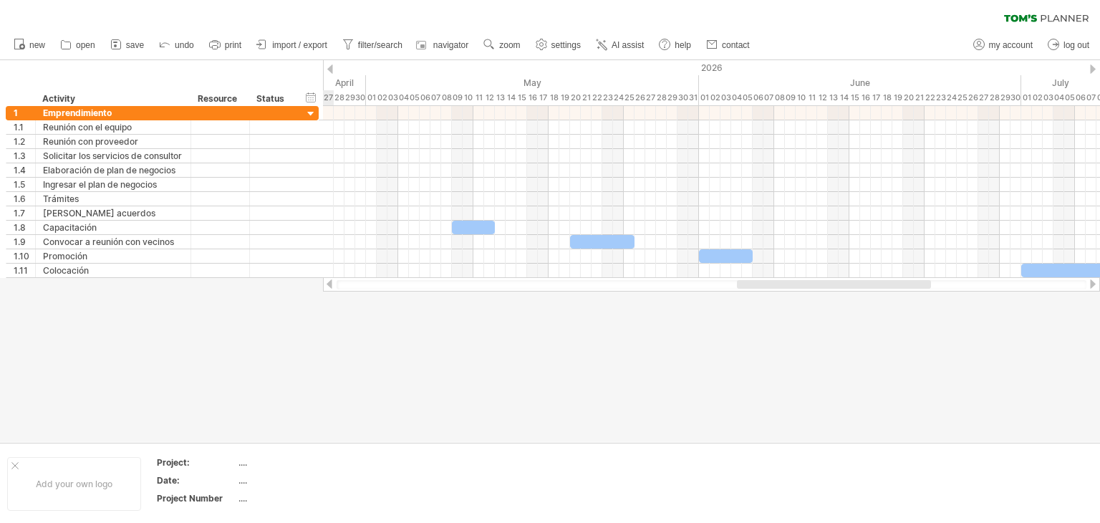
click at [1093, 284] on div at bounding box center [1092, 283] width 11 height 9
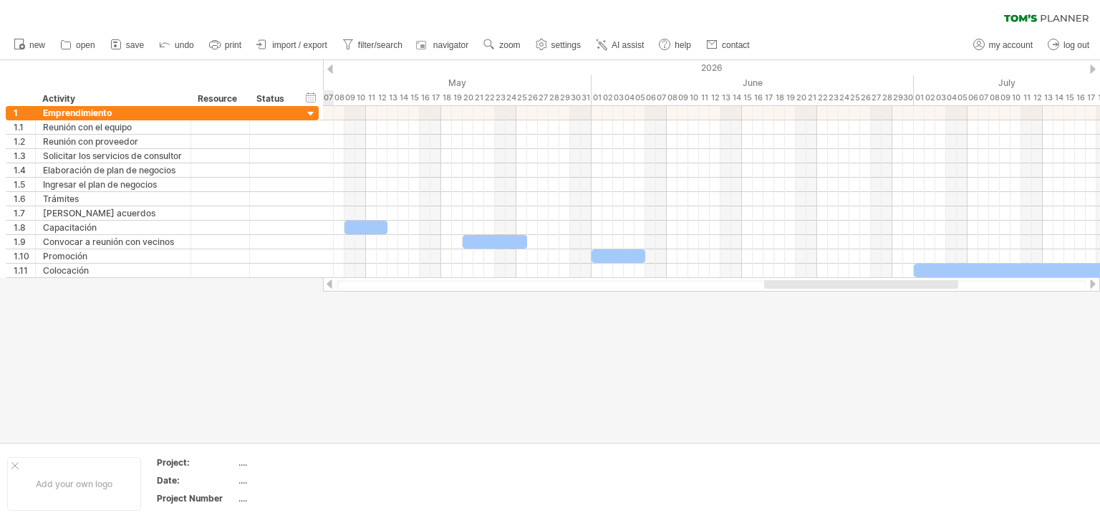
click at [1093, 284] on div at bounding box center [1092, 283] width 11 height 9
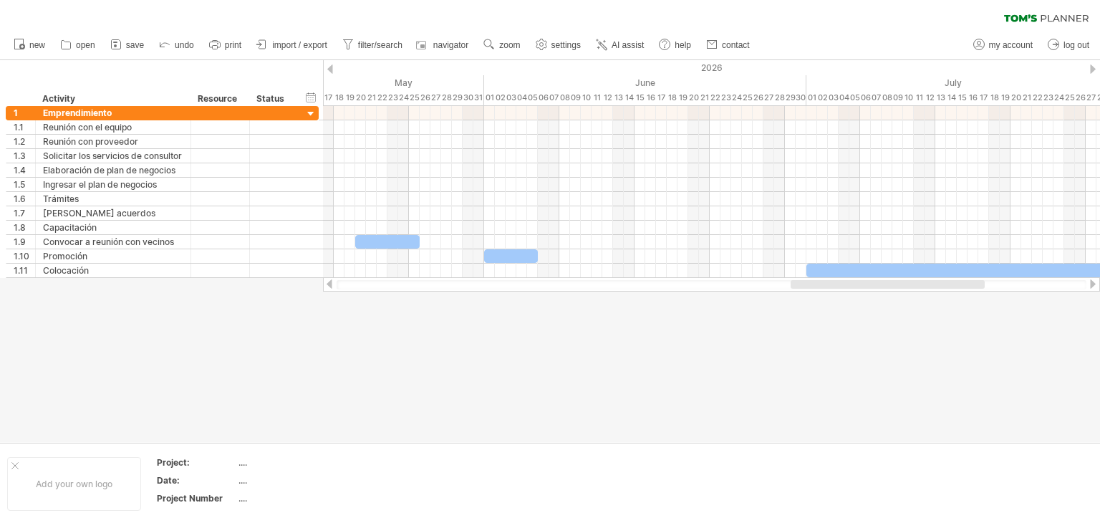
click at [1089, 283] on div at bounding box center [1092, 283] width 11 height 9
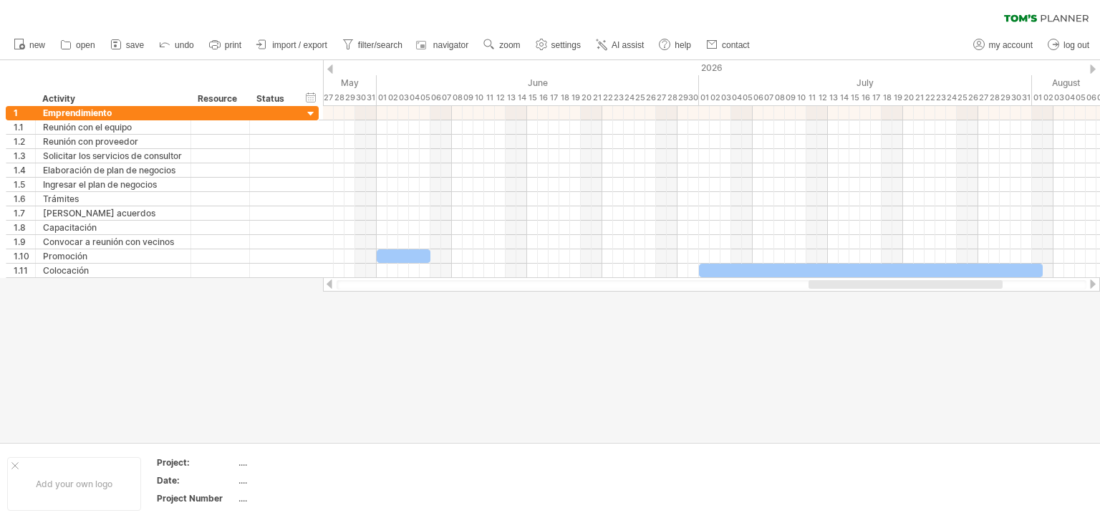
click at [1089, 283] on div at bounding box center [1092, 283] width 11 height 9
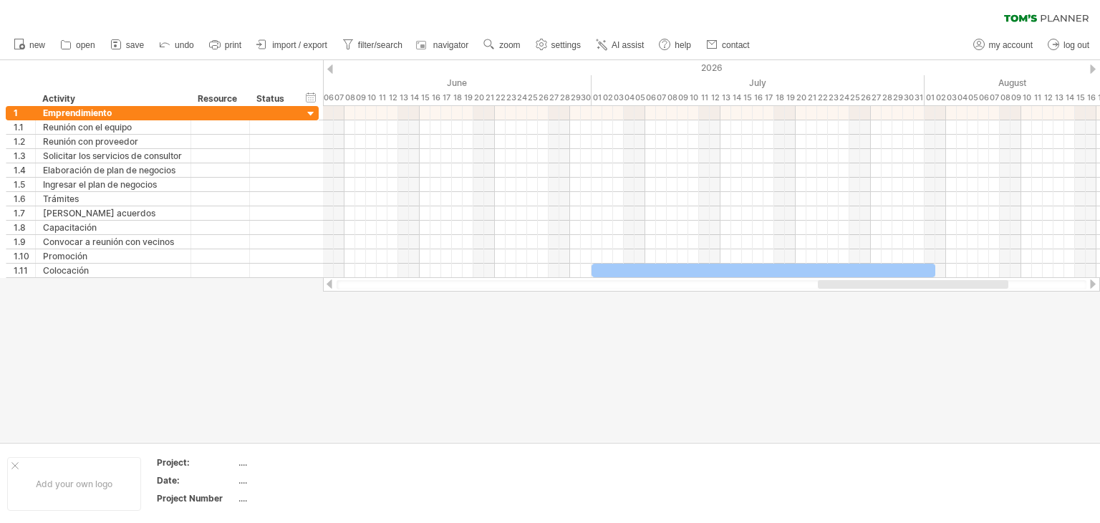
click at [1089, 283] on div at bounding box center [1092, 283] width 11 height 9
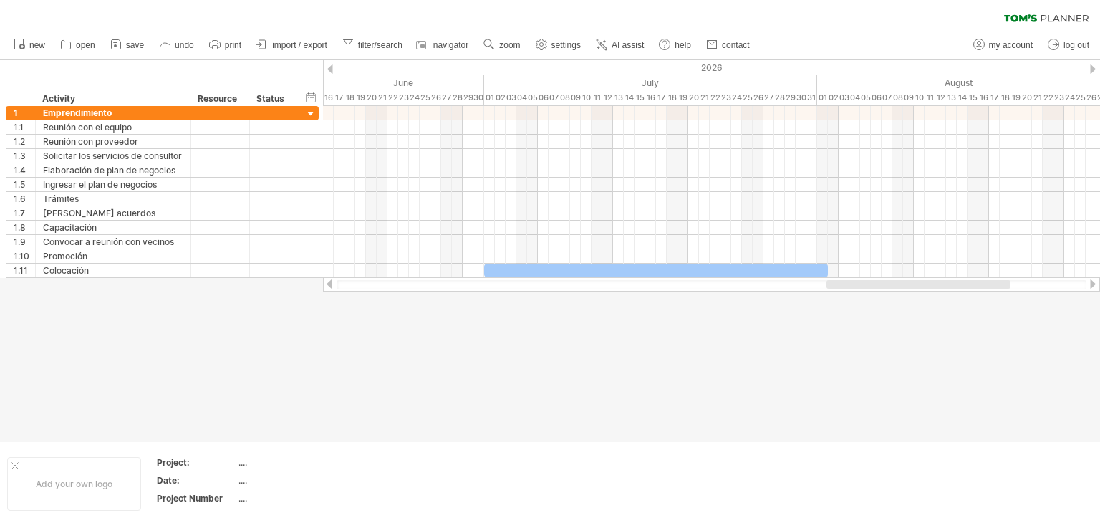
click at [1089, 283] on div at bounding box center [1092, 283] width 11 height 9
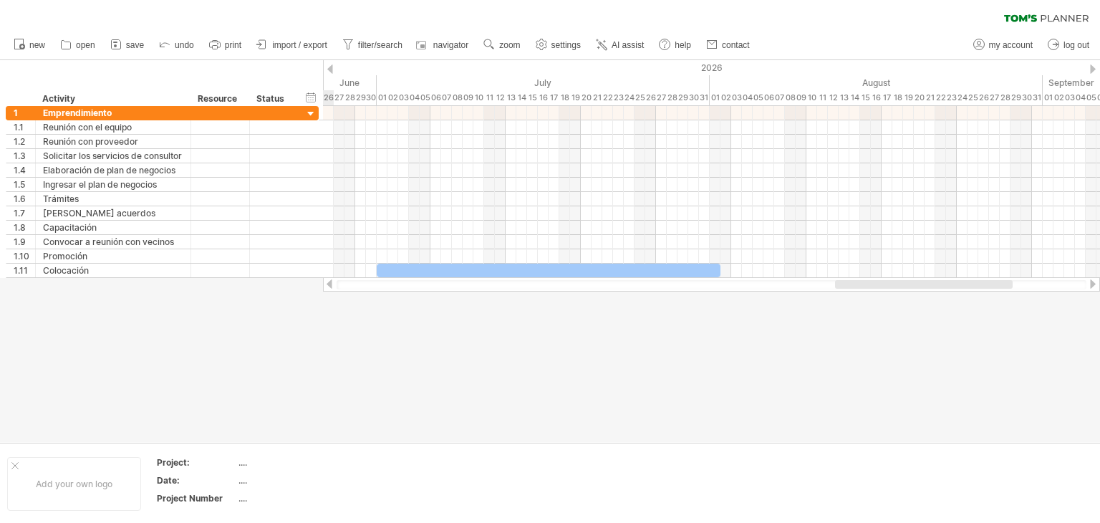
click at [1089, 283] on div at bounding box center [1092, 283] width 11 height 9
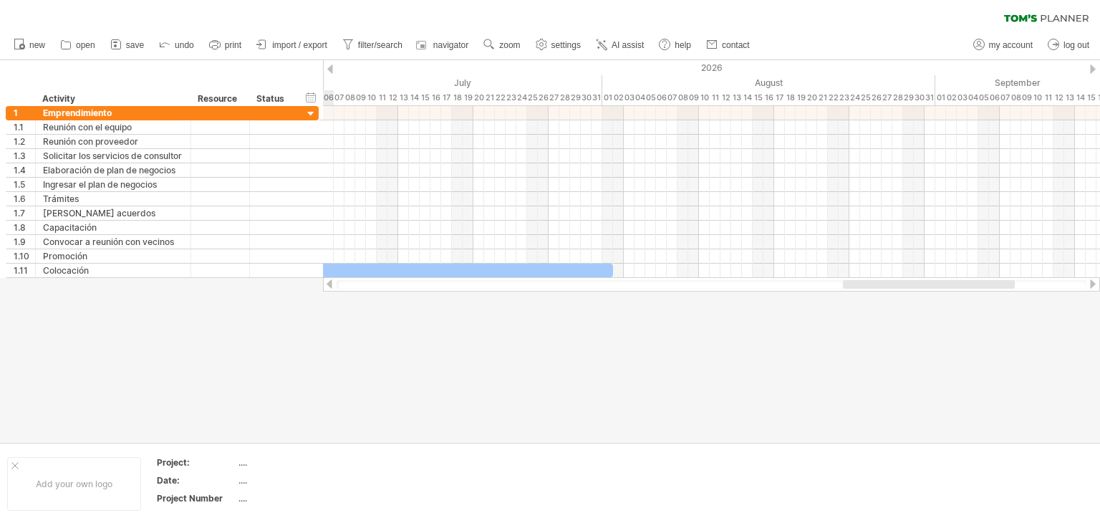
click at [841, 283] on div at bounding box center [711, 284] width 750 height 9
